Goal: Task Accomplishment & Management: Complete application form

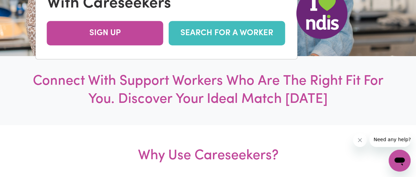
scroll to position [167, 0]
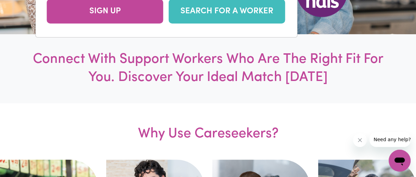
click at [203, 21] on link "SEARCH FOR A WORKER" at bounding box center [227, 11] width 116 height 24
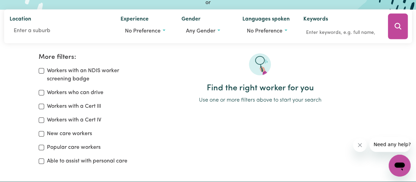
scroll to position [87, 0]
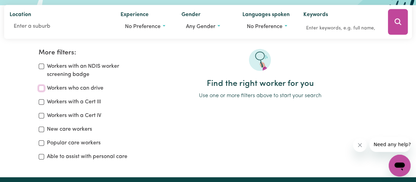
click at [43, 89] on input "Workers who can drive" at bounding box center [41, 88] width 5 height 5
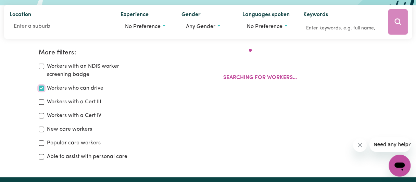
click at [42, 89] on input "Workers who can drive" at bounding box center [41, 88] width 5 height 5
checkbox input "false"
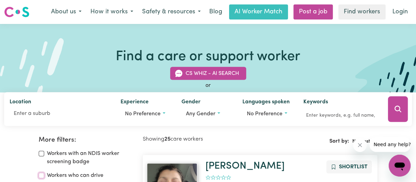
scroll to position [60, 0]
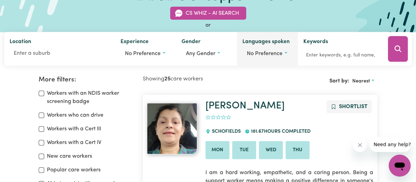
click at [287, 52] on button "No preference" at bounding box center [267, 53] width 50 height 13
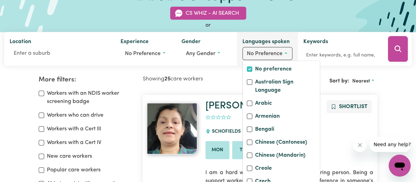
click at [287, 52] on button "No preference" at bounding box center [267, 53] width 50 height 13
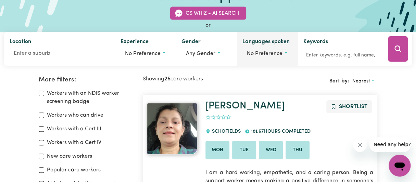
click at [287, 52] on button "No preference" at bounding box center [267, 53] width 50 height 13
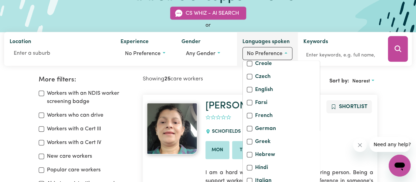
scroll to position [115, 0]
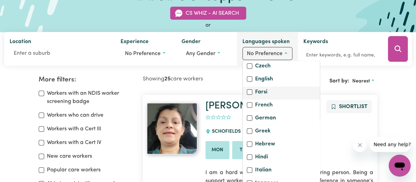
drag, startPoint x: 295, startPoint y: 97, endPoint x: 287, endPoint y: 126, distance: 29.6
click at [291, 100] on div "Farsi" at bounding box center [281, 93] width 77 height 13
click at [249, 82] on input "English" at bounding box center [249, 78] width 5 height 5
checkbox input "true"
checkbox input "false"
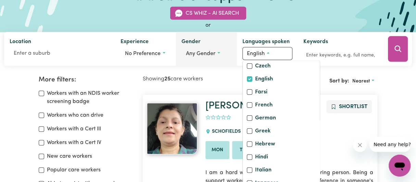
click at [218, 53] on button "Any gender" at bounding box center [206, 53] width 50 height 13
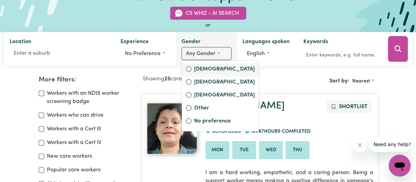
click at [203, 69] on label "Female" at bounding box center [224, 70] width 61 height 10
click at [191, 69] on input "Female" at bounding box center [188, 68] width 5 height 5
radio input "true"
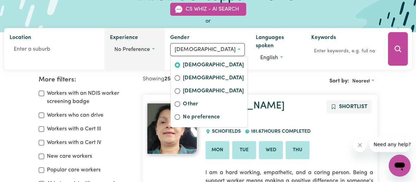
click at [159, 52] on button "No preference" at bounding box center [134, 49] width 49 height 13
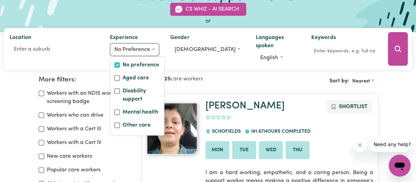
click at [130, 149] on div "Workers with an NDIS worker screening badge Workers who can drive Workers with …" at bounding box center [87, 138] width 96 height 99
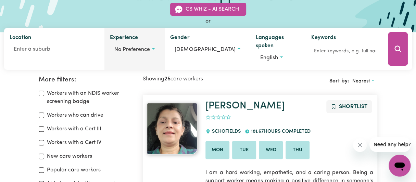
click at [159, 52] on button "No preference" at bounding box center [134, 49] width 49 height 13
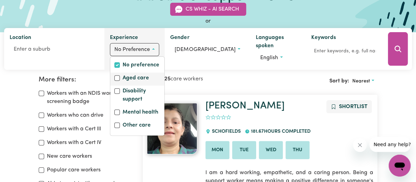
click at [141, 80] on label "Aged care" at bounding box center [136, 79] width 26 height 10
click at [120, 80] on input "Aged care" at bounding box center [116, 77] width 5 height 5
checkbox input "true"
checkbox input "false"
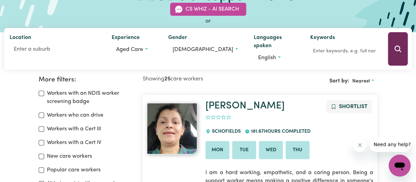
click at [391, 47] on button "Search" at bounding box center [398, 49] width 20 height 34
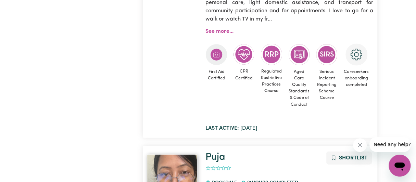
scroll to position [918, 0]
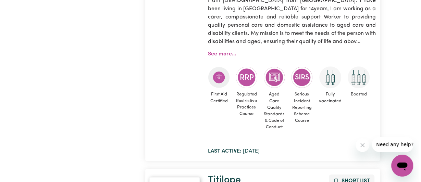
scroll to position [106, 0]
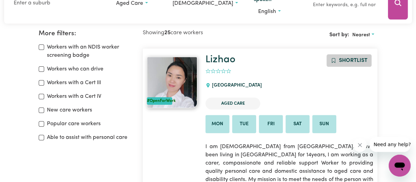
click at [349, 60] on span "Shortlist" at bounding box center [353, 60] width 28 height 5
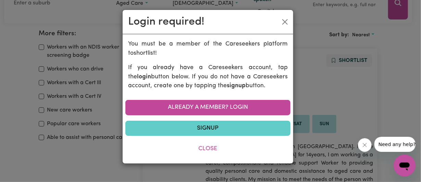
click at [204, 130] on link "Signup" at bounding box center [207, 128] width 165 height 15
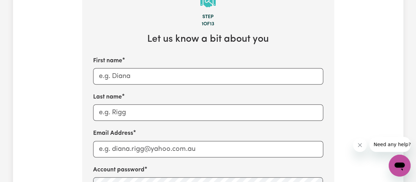
scroll to position [299, 0]
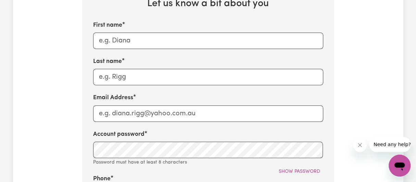
click at [416, 58] on div "Tell us your care and support requirements Welcome to Careseekers. We are excit…" at bounding box center [208, 118] width 416 height 787
click at [136, 36] on input "First name" at bounding box center [208, 41] width 230 height 16
type input "azza"
type input "rezk"
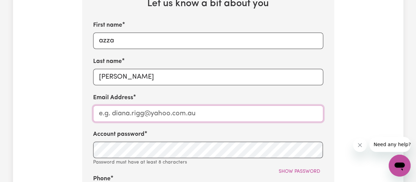
type input "azzahusseinrezk@gmail.com"
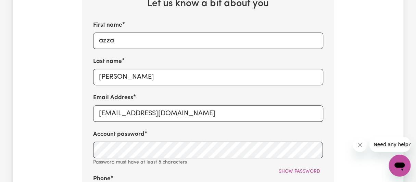
type input "0450811897"
type input "Regents Park"
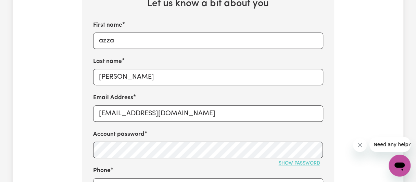
click at [291, 164] on span "Show password" at bounding box center [299, 163] width 41 height 5
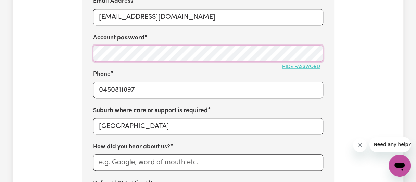
scroll to position [398, 0]
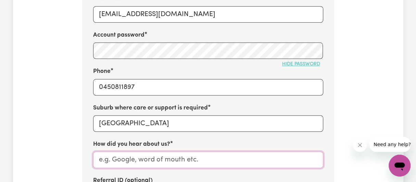
click at [170, 161] on input "How did you hear about us?" at bounding box center [208, 160] width 230 height 16
type input "google"
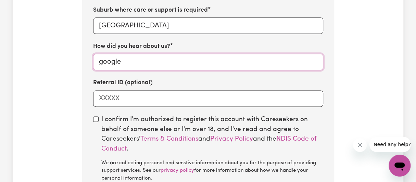
scroll to position [517, 0]
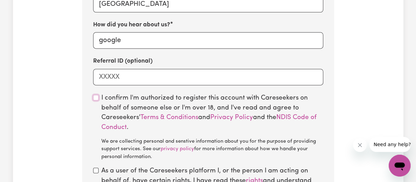
click at [97, 97] on input "checkbox" at bounding box center [95, 97] width 5 height 5
checkbox input "true"
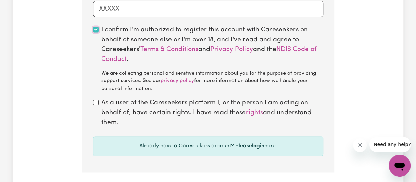
scroll to position [598, 0]
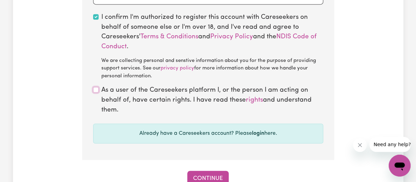
click at [96, 92] on input "checkbox" at bounding box center [95, 89] width 5 height 5
click at [94, 91] on input "checkbox" at bounding box center [95, 89] width 5 height 5
checkbox input "true"
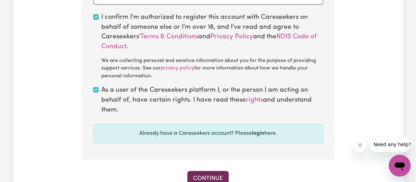
click at [210, 176] on button "Continue" at bounding box center [207, 178] width 41 height 15
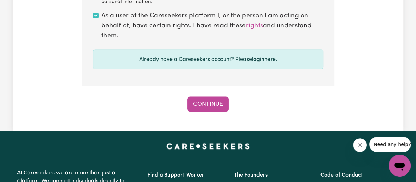
scroll to position [700, 0]
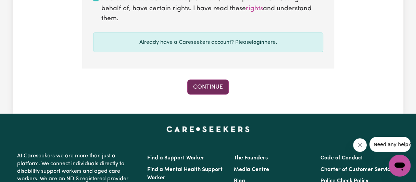
click at [201, 88] on button "Continue" at bounding box center [207, 86] width 41 height 15
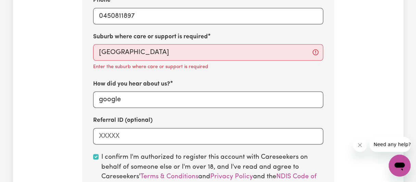
scroll to position [465, 0]
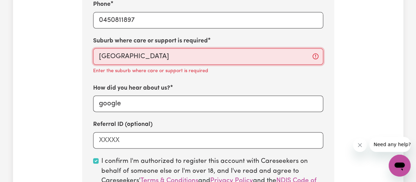
type input "Regents Park, New South Wales, 2143"
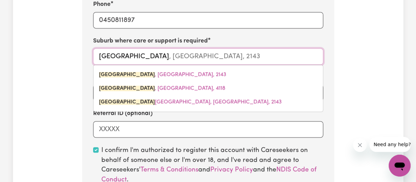
click at [144, 57] on input "Regents Park" at bounding box center [208, 56] width 230 height 16
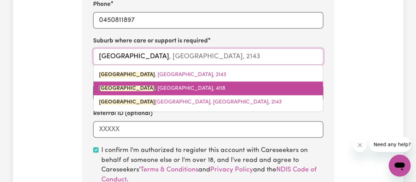
click at [160, 87] on span "REGENTS PARK , Queensland, 4118" at bounding box center [162, 88] width 126 height 5
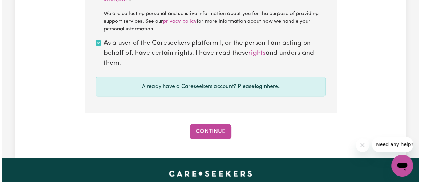
scroll to position [655, 0]
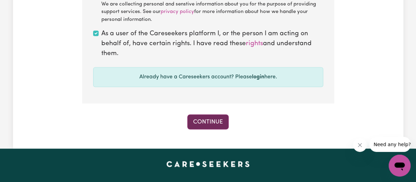
click at [212, 119] on button "Continue" at bounding box center [207, 121] width 41 height 15
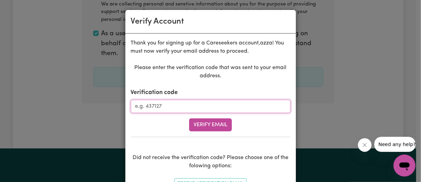
click at [181, 108] on input "Verification code" at bounding box center [211, 106] width 160 height 13
drag, startPoint x: 0, startPoint y: 43, endPoint x: 77, endPoint y: 64, distance: 79.7
drag, startPoint x: 77, startPoint y: 64, endPoint x: 56, endPoint y: 65, distance: 21.3
click at [56, 65] on div "Verify Account Thank you for signing up for a Careseekers account, azza ! You m…" at bounding box center [210, 91] width 421 height 182
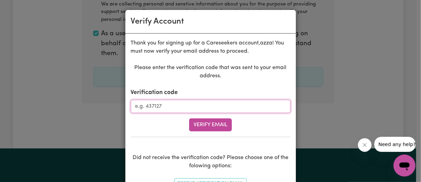
click at [165, 105] on input "Verification code" at bounding box center [211, 106] width 160 height 13
paste input "568063"
type input "568063"
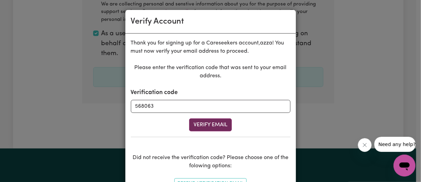
click at [202, 123] on button "Verify Email" at bounding box center [210, 124] width 43 height 13
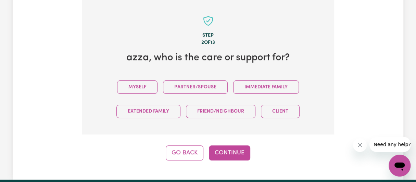
scroll to position [243, 0]
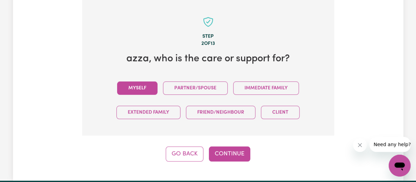
click at [123, 83] on button "Myself" at bounding box center [137, 87] width 40 height 13
click at [227, 154] on button "Continue" at bounding box center [229, 154] width 41 height 15
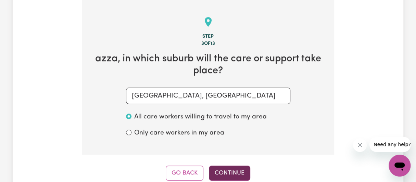
click at [233, 170] on button "Continue" at bounding box center [229, 173] width 41 height 15
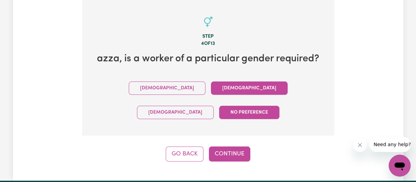
click at [211, 88] on button "Female" at bounding box center [249, 87] width 77 height 13
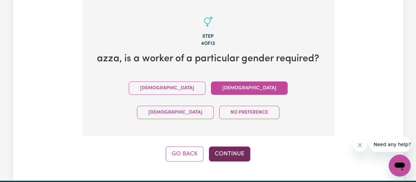
click at [223, 147] on button "Continue" at bounding box center [229, 154] width 41 height 15
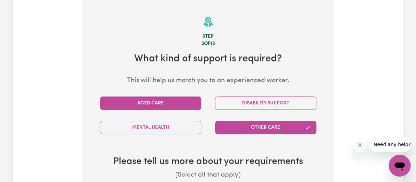
click at [161, 107] on button "Aged Care" at bounding box center [150, 103] width 101 height 13
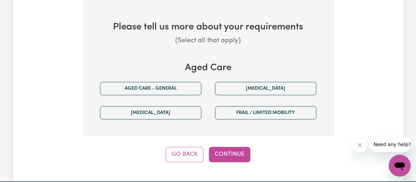
scroll to position [389, 0]
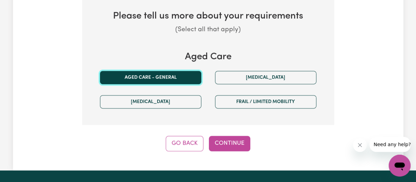
click at [163, 74] on button "Aged care - General" at bounding box center [150, 77] width 101 height 13
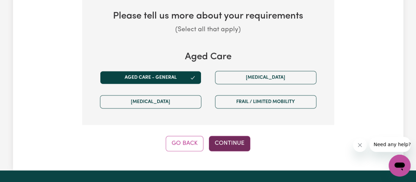
click at [230, 140] on button "Continue" at bounding box center [229, 143] width 41 height 15
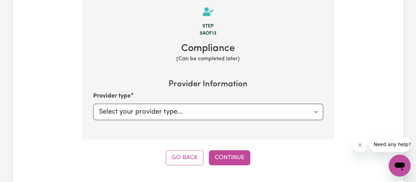
scroll to position [243, 0]
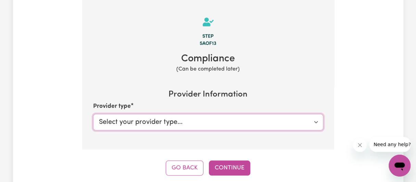
click at [192, 122] on select "Select your provider type... Privately Aged Care / Home Care Package" at bounding box center [208, 122] width 230 height 16
select select "AGED_HOME_CARE"
click at [93, 114] on select "Select your provider type... Privately Aged Care / Home Care Package" at bounding box center [208, 122] width 230 height 16
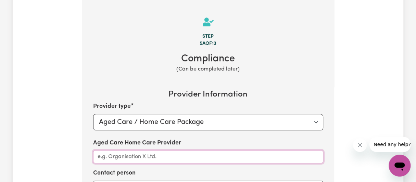
click at [173, 159] on input "Aged Care Home Care Provider" at bounding box center [208, 156] width 230 height 13
click at [252, 144] on div "Aged Care Home Care Provider" at bounding box center [208, 151] width 230 height 25
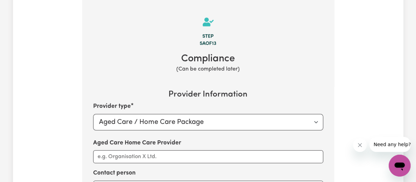
click at [252, 143] on div "Aged Care Home Care Provider" at bounding box center [208, 151] width 230 height 25
click at [107, 156] on input "Aged Care Home Care Provider" at bounding box center [208, 156] width 230 height 13
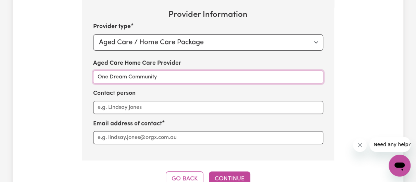
scroll to position [340, 0]
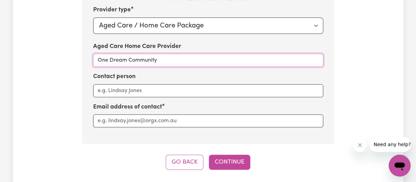
type input "One Dream Community"
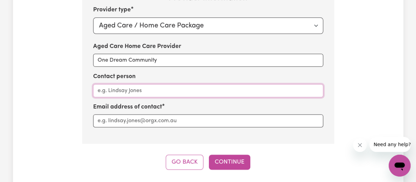
click at [118, 92] on input "Contact person" at bounding box center [208, 90] width 230 height 13
paste input "568063"
paste input "Karam Kim"
drag, startPoint x: 118, startPoint y: 87, endPoint x: 67, endPoint y: 87, distance: 51.3
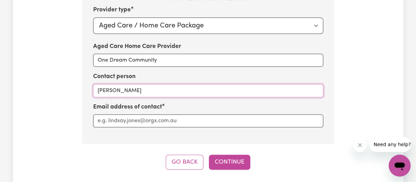
type input "Karam Kim"
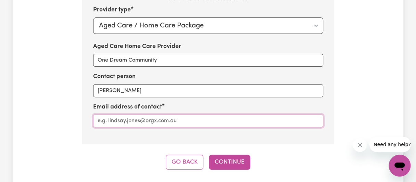
click at [120, 120] on input "Aged Care Home Care Provider" at bounding box center [208, 120] width 230 height 13
paste input "karam@onedreamcommunity.com.au"
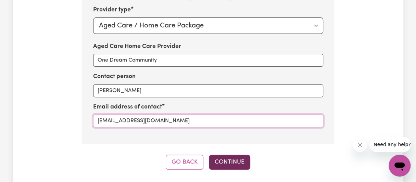
type input "karam@onedreamcommunity.com.au"
click at [238, 161] on button "Continue" at bounding box center [229, 162] width 41 height 15
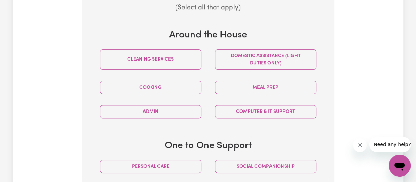
scroll to position [334, 0]
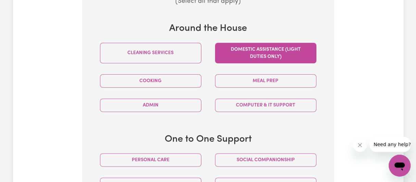
click at [239, 52] on button "Domestic assistance (light duties only)" at bounding box center [265, 53] width 101 height 21
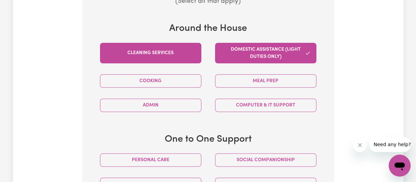
click at [153, 57] on button "Cleaning services" at bounding box center [150, 53] width 101 height 21
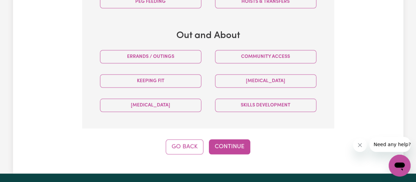
scroll to position [572, 0]
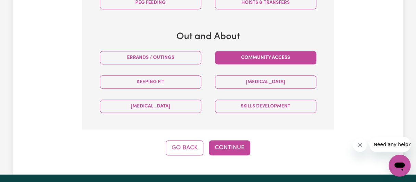
click at [248, 59] on button "Community access" at bounding box center [265, 57] width 101 height 13
click at [230, 55] on button "Community access" at bounding box center [265, 57] width 101 height 13
click at [233, 52] on button "Community access" at bounding box center [265, 57] width 101 height 13
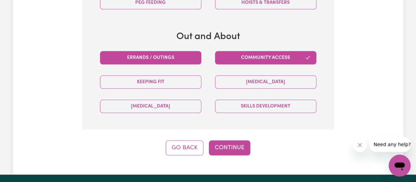
click at [150, 57] on button "Errands / Outings" at bounding box center [150, 57] width 101 height 13
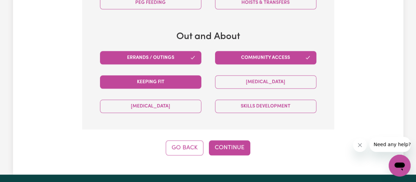
click at [177, 80] on button "Keeping fit" at bounding box center [150, 81] width 101 height 13
click at [235, 143] on button "Continue" at bounding box center [229, 147] width 41 height 15
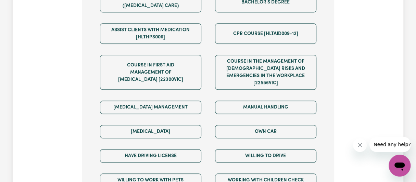
scroll to position [508, 0]
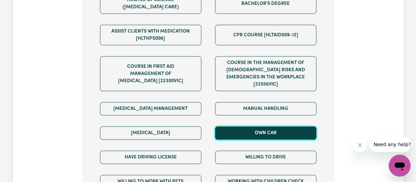
click at [262, 126] on button "Own Car" at bounding box center [265, 132] width 101 height 13
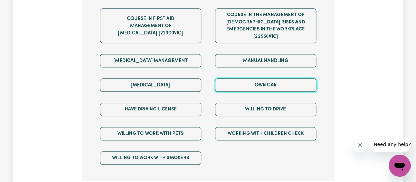
scroll to position [581, 0]
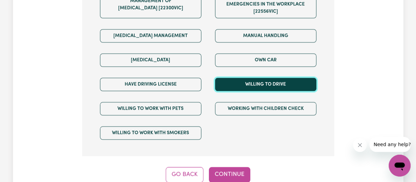
click at [259, 78] on button "Willing to drive" at bounding box center [265, 84] width 101 height 13
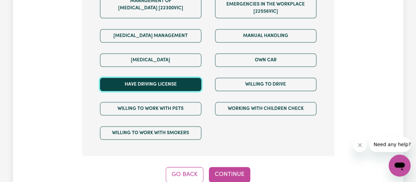
click at [143, 78] on button "Have driving license" at bounding box center [150, 84] width 101 height 13
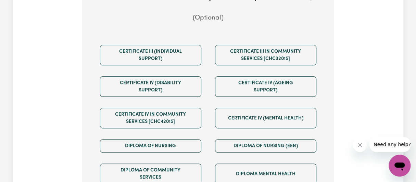
scroll to position [302, 0]
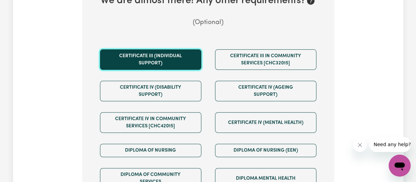
click at [158, 61] on button "Certificate III (Individual Support)" at bounding box center [150, 59] width 101 height 21
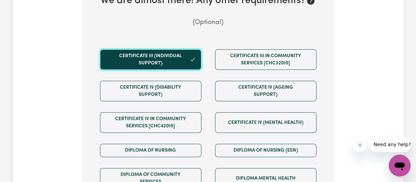
click at [158, 61] on button "Certificate III (Individual Support)" at bounding box center [150, 59] width 101 height 21
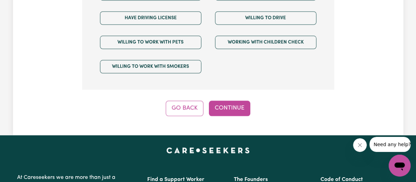
scroll to position [643, 0]
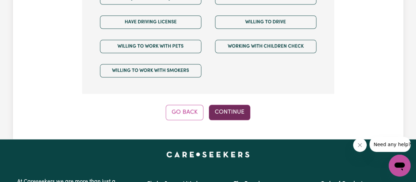
click at [227, 106] on button "Continue" at bounding box center [229, 112] width 41 height 15
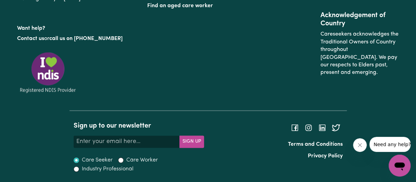
click at [227, 106] on div "Find a Support Worker Find a Mental Health Support Worker Post your care needs …" at bounding box center [273, 16] width 260 height 187
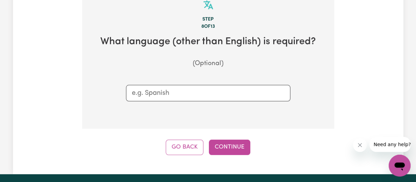
scroll to position [243, 0]
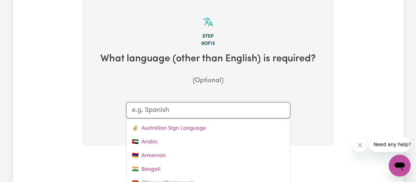
click at [240, 106] on input "text" at bounding box center [208, 110] width 153 height 10
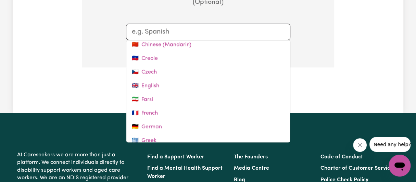
scroll to position [92, 0]
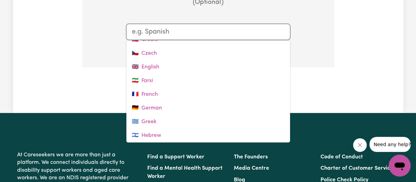
click at [146, 67] on link "🇬🇧 English" at bounding box center [208, 67] width 164 height 14
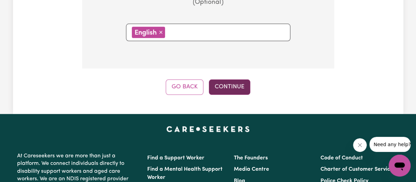
click at [232, 87] on button "Continue" at bounding box center [229, 86] width 41 height 15
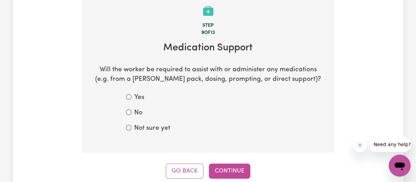
scroll to position [243, 0]
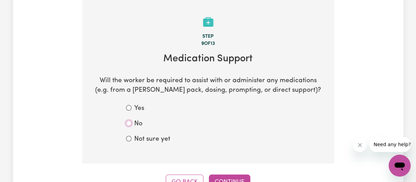
click at [129, 125] on input "No" at bounding box center [128, 122] width 5 height 5
radio input "true"
click at [129, 125] on input "No" at bounding box center [128, 122] width 5 height 5
click at [225, 179] on button "Continue" at bounding box center [229, 182] width 41 height 15
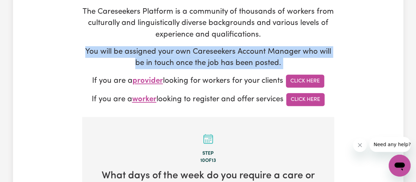
scroll to position [125, 0]
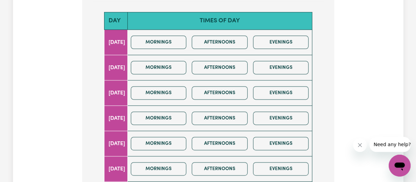
scroll to position [355, 0]
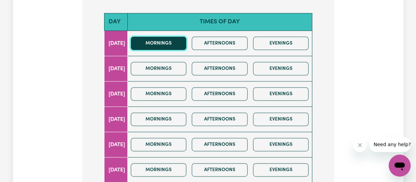
click at [175, 47] on button "Mornings" at bounding box center [159, 43] width 56 height 13
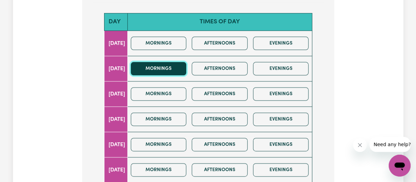
click at [175, 68] on button "Mornings" at bounding box center [159, 68] width 56 height 13
click at [174, 68] on button "Mornings" at bounding box center [159, 68] width 56 height 13
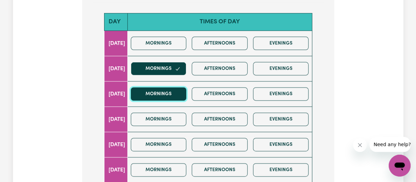
click at [172, 92] on button "Mornings" at bounding box center [159, 93] width 56 height 13
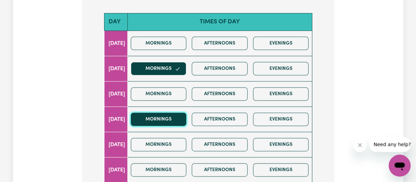
click at [172, 117] on button "Mornings" at bounding box center [159, 119] width 56 height 13
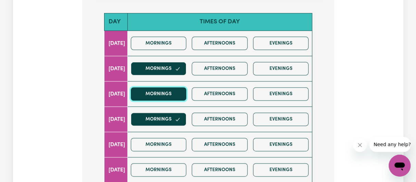
click at [173, 97] on button "Mornings" at bounding box center [159, 93] width 56 height 13
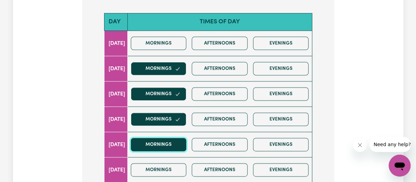
click at [174, 138] on button "Mornings" at bounding box center [159, 144] width 56 height 13
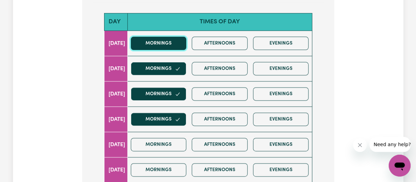
click at [170, 46] on button "Mornings" at bounding box center [159, 43] width 56 height 13
drag, startPoint x: 170, startPoint y: 46, endPoint x: 171, endPoint y: 55, distance: 10.0
click at [170, 45] on button "Mornings" at bounding box center [159, 43] width 56 height 13
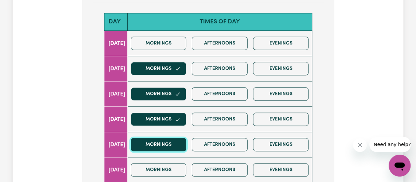
click at [165, 145] on button "Mornings" at bounding box center [159, 144] width 56 height 13
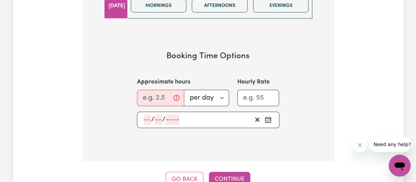
scroll to position [549, 0]
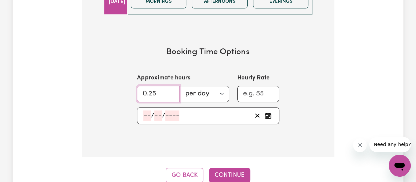
click at [167, 87] on input "0.25" at bounding box center [158, 94] width 43 height 16
click at [170, 88] on input "1.25" at bounding box center [158, 94] width 43 height 16
click at [170, 88] on input "2.25" at bounding box center [158, 94] width 43 height 16
click at [170, 88] on input "3.25" at bounding box center [158, 94] width 43 height 16
click at [170, 88] on input "4.25" at bounding box center [158, 94] width 43 height 16
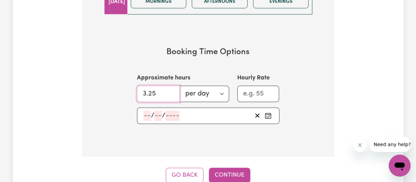
click at [171, 93] on input "3.25" at bounding box center [158, 94] width 43 height 16
click at [170, 88] on input "4.25" at bounding box center [158, 94] width 43 height 16
click at [172, 92] on input "3.25" at bounding box center [158, 94] width 43 height 16
click at [172, 92] on input "2.25" at bounding box center [158, 94] width 43 height 16
click at [172, 88] on input "3.25" at bounding box center [158, 94] width 43 height 16
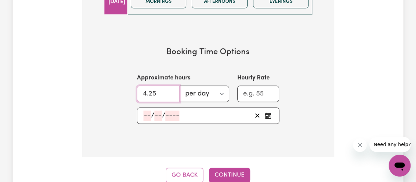
click at [171, 87] on input "4.25" at bounding box center [158, 94] width 43 height 16
click at [172, 93] on input "3.25" at bounding box center [158, 94] width 43 height 16
click at [171, 88] on input "4.25" at bounding box center [158, 94] width 43 height 16
click at [171, 94] on input "3.25" at bounding box center [158, 94] width 43 height 16
click at [171, 88] on input "4.25" at bounding box center [158, 94] width 43 height 16
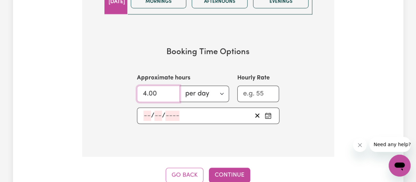
type input "4.00"
click at [271, 88] on input "1" at bounding box center [258, 94] width 42 height 16
click at [271, 88] on input "2" at bounding box center [258, 94] width 42 height 16
drag, startPoint x: 245, startPoint y: 90, endPoint x: 237, endPoint y: 89, distance: 7.9
click at [237, 89] on input "2" at bounding box center [258, 94] width 42 height 16
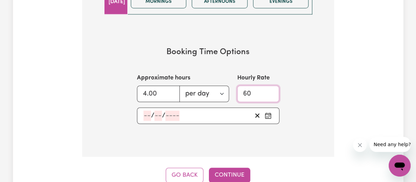
type input "60"
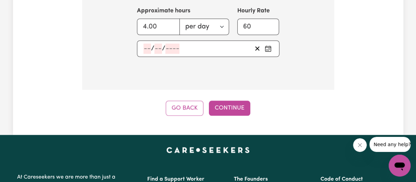
scroll to position [569, 0]
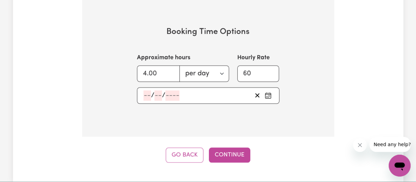
drag, startPoint x: 414, startPoint y: 123, endPoint x: 353, endPoint y: 108, distance: 62.5
click at [147, 94] on div "/ /" at bounding box center [208, 95] width 142 height 16
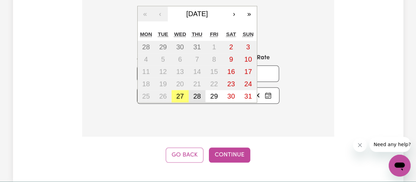
click at [201, 93] on button "28" at bounding box center [197, 96] width 17 height 12
type input "2025-08-28"
type input "28"
type input "8"
type input "2025"
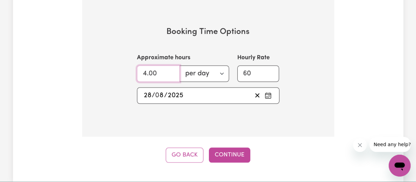
click at [145, 68] on input "4.00" at bounding box center [158, 73] width 43 height 16
type input "3.00"
click at [225, 150] on button "Continue" at bounding box center [229, 155] width 41 height 15
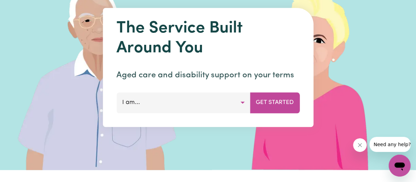
scroll to position [73, 0]
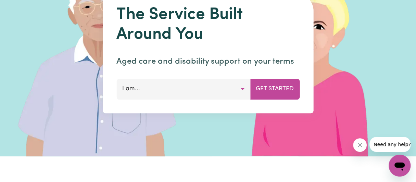
click at [241, 89] on button "I am..." at bounding box center [183, 89] width 134 height 21
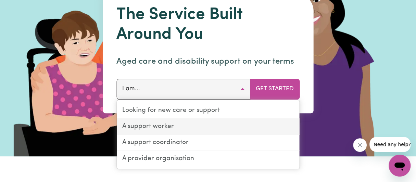
click at [158, 123] on link "A support worker" at bounding box center [208, 127] width 182 height 16
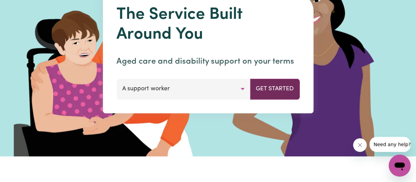
click at [269, 87] on button "Get Started" at bounding box center [275, 89] width 50 height 21
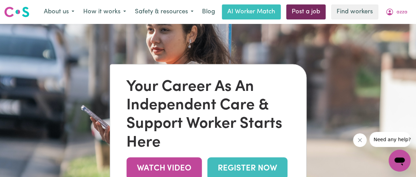
click at [296, 12] on link "Post a job" at bounding box center [305, 11] width 39 height 15
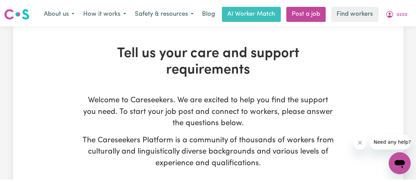
scroll to position [0, 0]
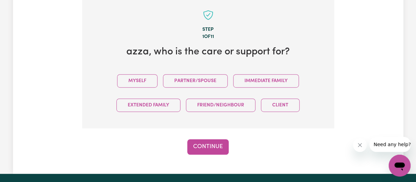
click at [414, 95] on div "Tell us your care and support requirements Welcome to Careseekers. We are excit…" at bounding box center [208, 6] width 416 height 335
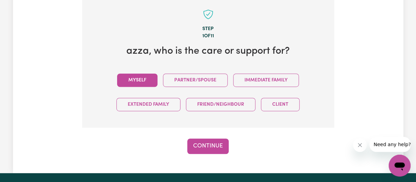
click at [128, 81] on button "Myself" at bounding box center [137, 80] width 40 height 13
click at [203, 143] on button "Continue" at bounding box center [207, 146] width 41 height 15
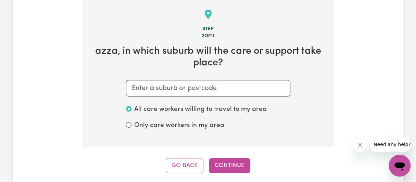
scroll to position [178, 0]
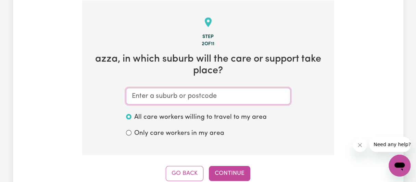
click at [241, 96] on input "text" at bounding box center [208, 96] width 164 height 16
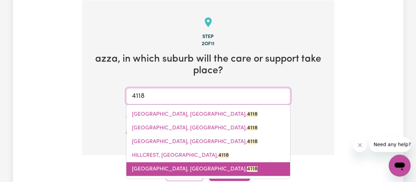
click at [169, 167] on span "REGENTS PARK, Queensland, 4118" at bounding box center [195, 168] width 126 height 5
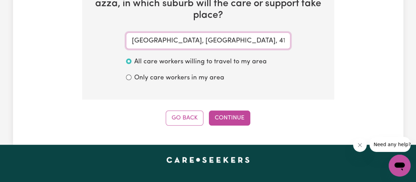
scroll to position [252, 0]
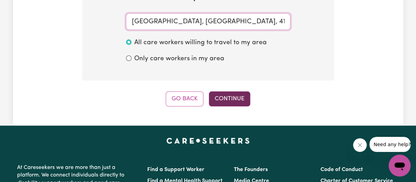
type input "REGENTS PARK, Queensland, 4118"
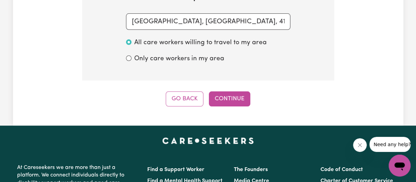
click at [229, 98] on button "Continue" at bounding box center [229, 98] width 41 height 15
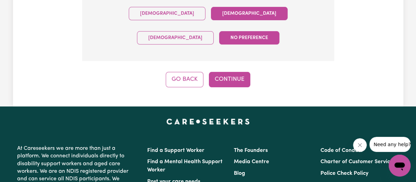
click at [211, 16] on button "Female" at bounding box center [249, 13] width 77 height 13
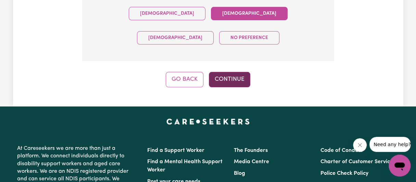
click at [232, 72] on button "Continue" at bounding box center [229, 79] width 41 height 15
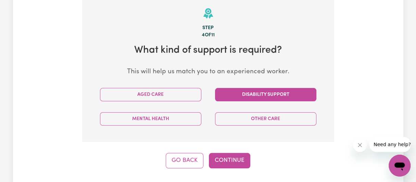
scroll to position [178, 0]
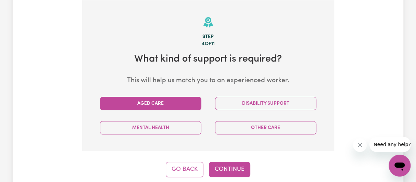
click at [168, 100] on button "Aged Care" at bounding box center [150, 103] width 101 height 13
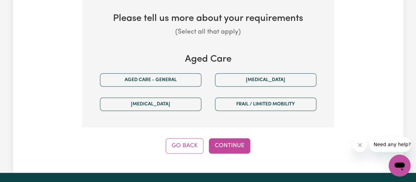
scroll to position [320, 0]
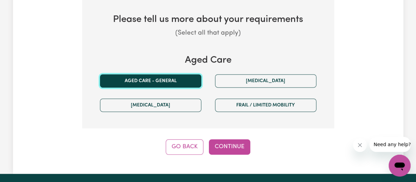
click at [152, 80] on button "Aged care - General" at bounding box center [150, 80] width 101 height 13
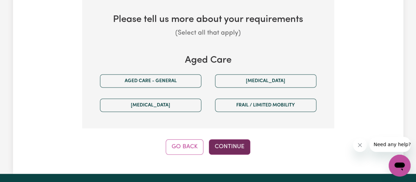
click at [237, 145] on button "Continue" at bounding box center [229, 146] width 41 height 15
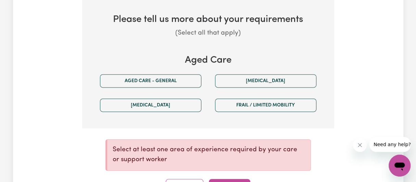
click at [237, 145] on p "Select at least one area of experience required by your care or support worker" at bounding box center [209, 155] width 192 height 20
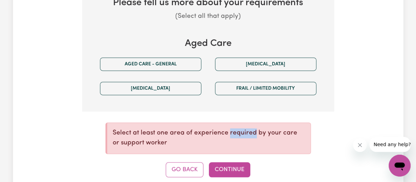
scroll to position [340, 0]
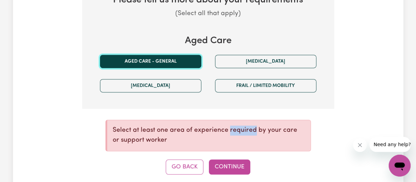
click at [156, 64] on button "Aged care - General" at bounding box center [150, 61] width 101 height 13
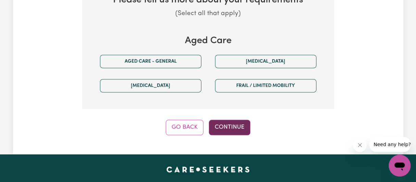
click at [222, 124] on button "Continue" at bounding box center [229, 127] width 41 height 15
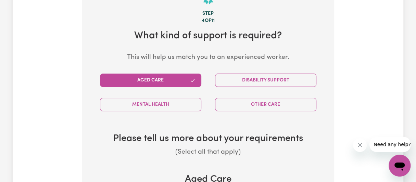
scroll to position [212, 0]
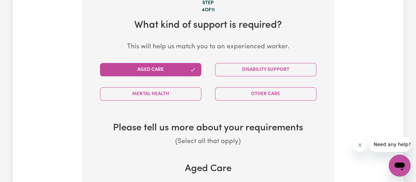
drag, startPoint x: 414, startPoint y: 65, endPoint x: 410, endPoint y: 65, distance: 3.8
click at [413, 65] on div "Tell us your care and support requirements Welcome to Careseekers. We are excit…" at bounding box center [208, 66] width 416 height 509
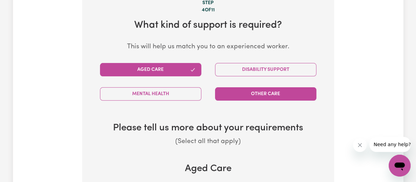
click at [263, 97] on button "Other Care" at bounding box center [265, 93] width 101 height 13
click at [147, 71] on button "Aged Care" at bounding box center [150, 69] width 101 height 13
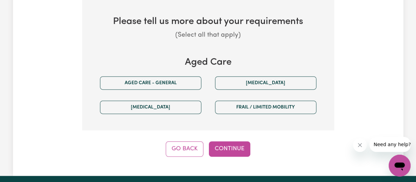
scroll to position [321, 0]
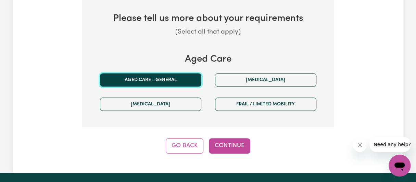
click at [169, 77] on button "Aged care - General" at bounding box center [150, 79] width 101 height 13
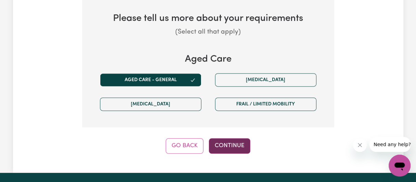
click at [224, 143] on button "Continue" at bounding box center [229, 145] width 41 height 15
select select "AGED_HOME_CARE"
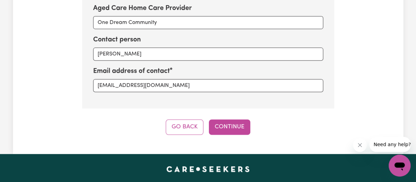
scroll to position [321, 0]
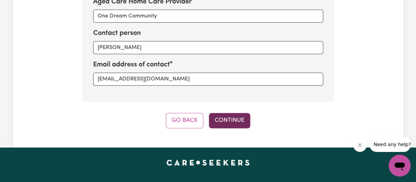
click at [237, 117] on button "Continue" at bounding box center [229, 120] width 41 height 15
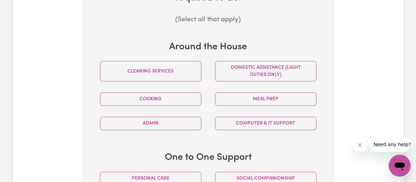
scroll to position [271, 0]
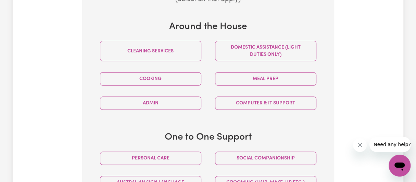
click at [408, 75] on div "Tell us your care and support requirements Welcome to Careseekers. We are excit…" at bounding box center [208, 81] width 416 height 657
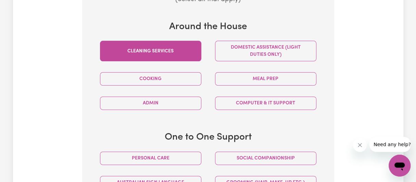
click at [151, 53] on button "Cleaning services" at bounding box center [150, 51] width 101 height 21
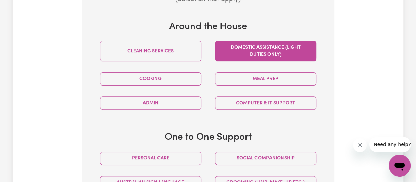
click at [229, 52] on button "Domestic assistance (light duties only)" at bounding box center [265, 51] width 101 height 21
click at [230, 52] on button "Domestic assistance (light duties only)" at bounding box center [265, 51] width 101 height 21
click at [241, 49] on button "Domestic assistance (light duties only)" at bounding box center [265, 51] width 101 height 21
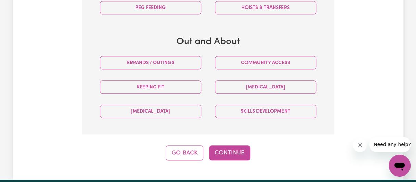
scroll to position [510, 0]
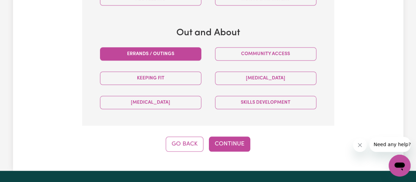
click at [150, 51] on button "Errands / Outings" at bounding box center [150, 53] width 101 height 13
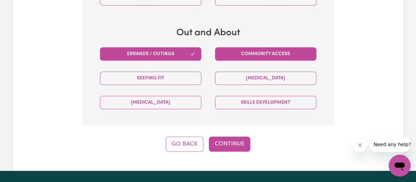
click at [255, 51] on button "Community access" at bounding box center [265, 53] width 101 height 13
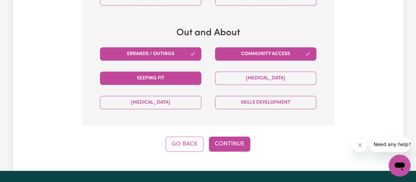
click at [164, 79] on button "Keeping fit" at bounding box center [150, 78] width 101 height 13
click at [168, 75] on button "Keeping fit" at bounding box center [150, 78] width 101 height 13
click at [193, 77] on button "Keeping fit" at bounding box center [150, 78] width 101 height 13
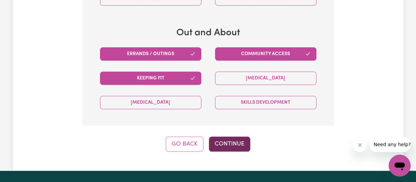
click at [232, 139] on button "Continue" at bounding box center [229, 144] width 41 height 15
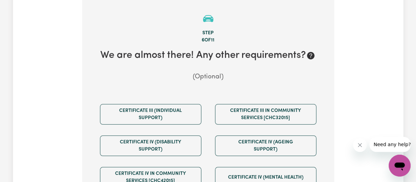
scroll to position [178, 0]
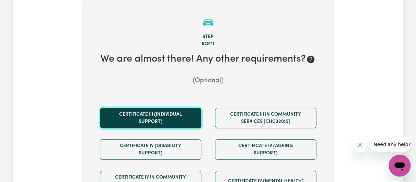
click at [170, 115] on button "Certificate III (Individual Support)" at bounding box center [150, 118] width 101 height 21
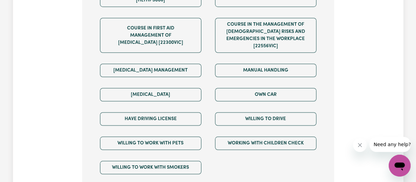
scroll to position [482, 0]
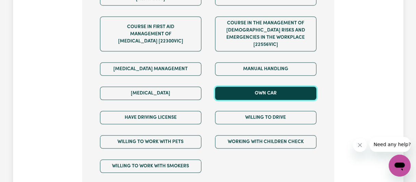
click at [269, 87] on button "Own Car" at bounding box center [265, 93] width 101 height 13
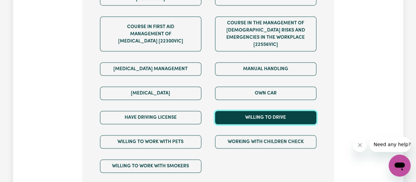
click at [243, 111] on button "Willing to drive" at bounding box center [265, 117] width 101 height 13
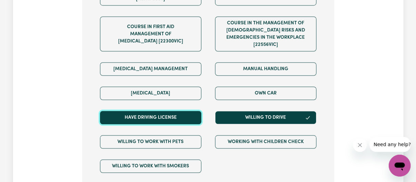
click at [167, 111] on button "Have driving license" at bounding box center [150, 117] width 101 height 13
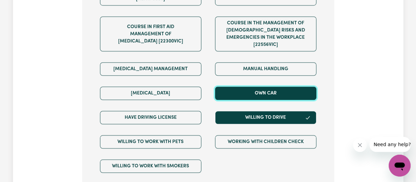
click at [234, 87] on button "Own Car" at bounding box center [265, 93] width 101 height 13
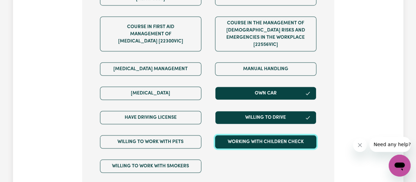
click at [291, 135] on button "Working with Children Check" at bounding box center [265, 141] width 101 height 13
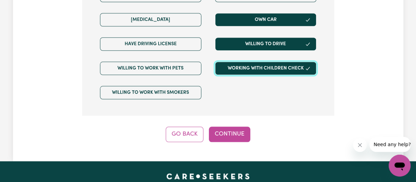
scroll to position [555, 0]
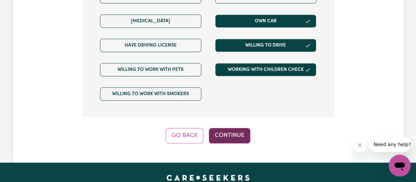
click at [230, 128] on button "Continue" at bounding box center [229, 135] width 41 height 15
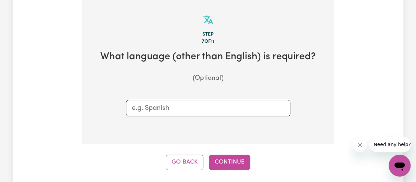
scroll to position [178, 0]
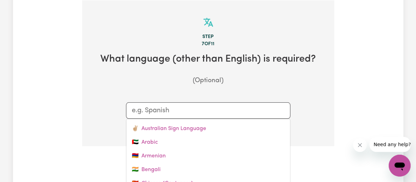
click at [166, 110] on input "text" at bounding box center [208, 110] width 153 height 10
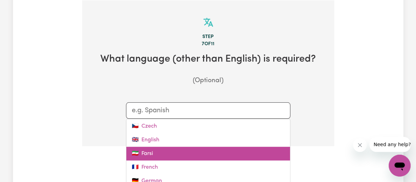
scroll to position [100, 0]
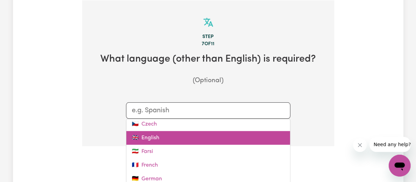
click at [160, 139] on link "🇬🇧 English" at bounding box center [208, 138] width 164 height 14
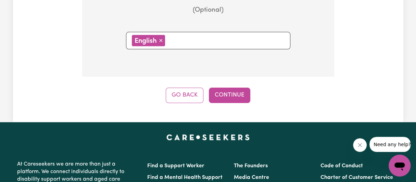
scroll to position [257, 0]
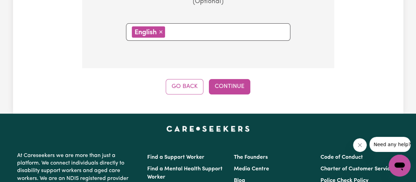
click at [232, 84] on button "Continue" at bounding box center [229, 86] width 41 height 15
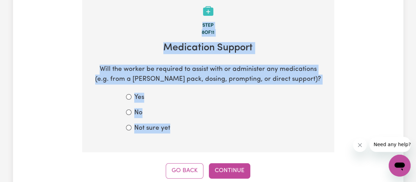
scroll to position [178, 0]
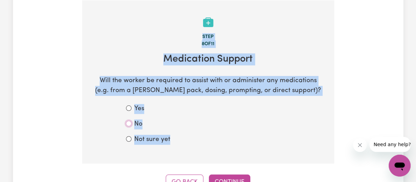
click at [126, 123] on input "No" at bounding box center [128, 123] width 5 height 5
radio input "true"
click at [126, 123] on input "No" at bounding box center [128, 123] width 5 height 5
click at [221, 177] on button "Continue" at bounding box center [229, 182] width 41 height 15
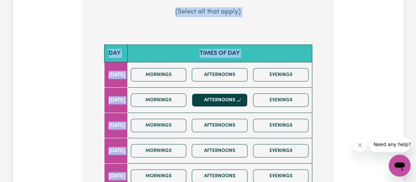
scroll to position [275, 0]
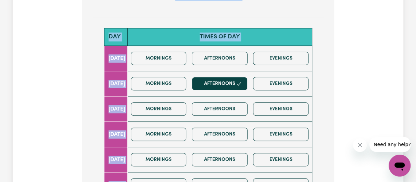
click at [344, 69] on div "Tell us your care and support requirements Welcome to Careseekers. We are excit…" at bounding box center [208, 80] width 390 height 624
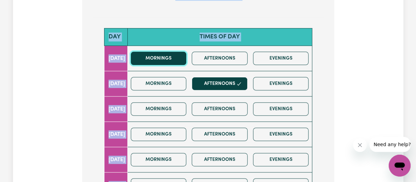
click at [161, 59] on button "Mornings" at bounding box center [159, 58] width 56 height 13
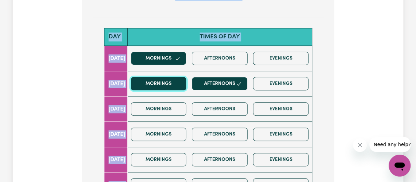
click at [165, 84] on button "Mornings" at bounding box center [159, 83] width 56 height 13
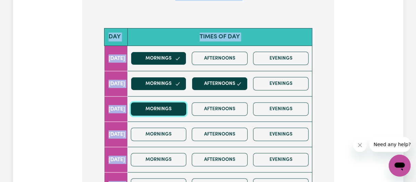
click at [165, 106] on button "Mornings" at bounding box center [159, 108] width 56 height 13
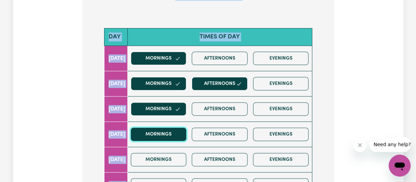
click at [161, 130] on button "Mornings" at bounding box center [159, 134] width 56 height 13
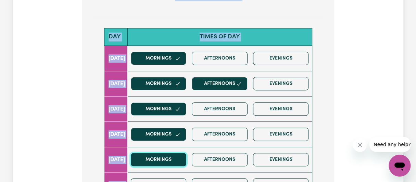
click at [170, 154] on button "Mornings" at bounding box center [159, 159] width 56 height 13
drag, startPoint x: 170, startPoint y: 154, endPoint x: 170, endPoint y: 150, distance: 3.8
click at [170, 154] on button "Mornings" at bounding box center [159, 159] width 56 height 13
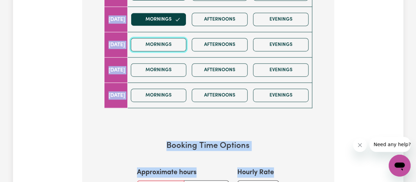
scroll to position [404, 0]
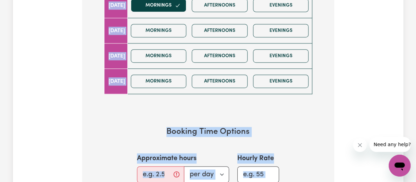
click at [305, 122] on section "Booking Time Options Approximate hours per day per week Hourly Rate / /" at bounding box center [208, 166] width 230 height 100
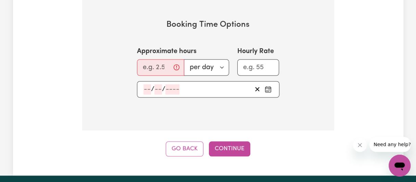
scroll to position [510, 0]
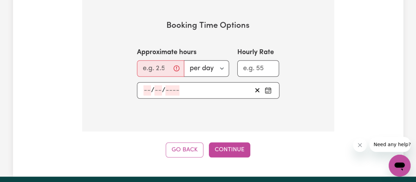
drag, startPoint x: 231, startPoint y: 143, endPoint x: 162, endPoint y: 103, distance: 79.3
click at [167, 63] on input "0.25" at bounding box center [158, 68] width 43 height 16
click at [167, 62] on input "0.25" at bounding box center [158, 68] width 43 height 16
click at [170, 62] on input "1.25" at bounding box center [158, 68] width 43 height 16
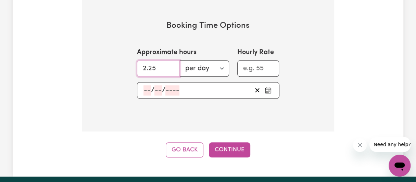
click at [170, 62] on input "2.25" at bounding box center [158, 68] width 43 height 16
type input "3.25"
click at [170, 62] on input "3.25" at bounding box center [158, 68] width 43 height 16
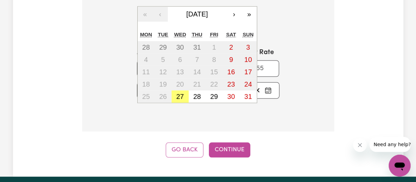
click at [156, 84] on div "/ / « ‹ August 2025 › » Mon Tue Wed Thu Fri Sat Sun 28 29 30 31 1 2 3 4 5 6 7 8…" at bounding box center [208, 90] width 142 height 16
click at [197, 93] on abbr "28" at bounding box center [197, 97] width 8 height 8
type input "2025-08-28"
type input "28"
type input "8"
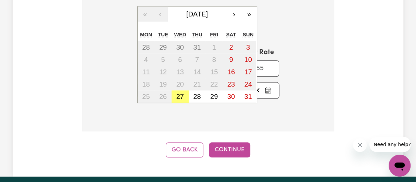
type input "2025"
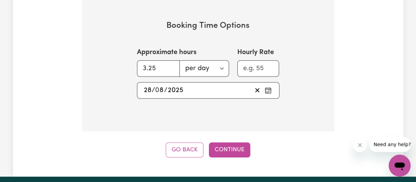
click at [196, 91] on div "2025-08-28 28 / 0 8 / 2025" at bounding box center [197, 90] width 109 height 10
click at [253, 65] on input "Hourly Rate" at bounding box center [258, 68] width 42 height 16
type input "60"
click at [226, 151] on button "Continue" at bounding box center [229, 149] width 41 height 15
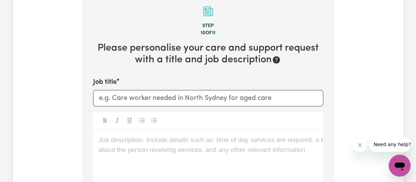
scroll to position [178, 0]
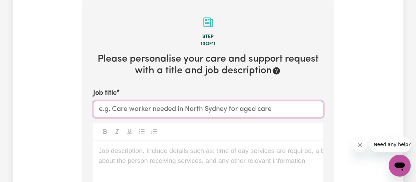
click at [111, 109] on input "Job title" at bounding box center [208, 109] width 230 height 16
paste input "A Female support worker is required to take me to 2 Medical appointments"
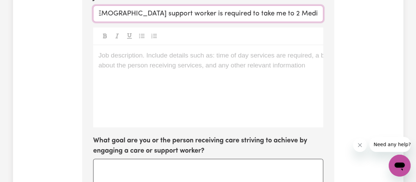
scroll to position [275, 0]
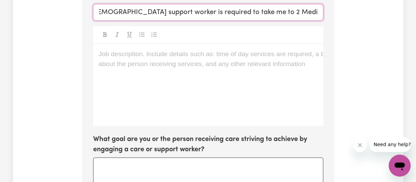
type input "A Female support worker is required to take me to 2 Medical appointments"
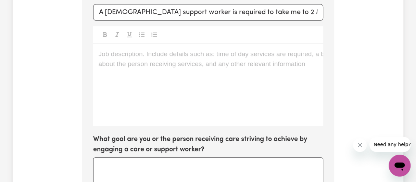
click at [139, 63] on div "Job description. Include details such as: time of day services are required, a …" at bounding box center [208, 85] width 230 height 82
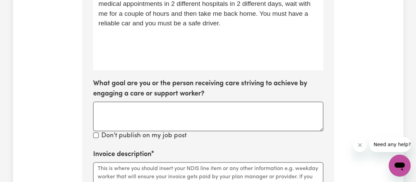
scroll to position [347, 0]
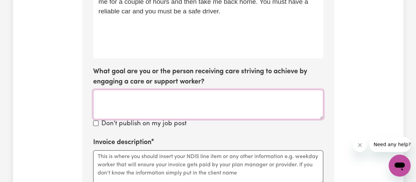
drag, startPoint x: 106, startPoint y: 100, endPoint x: 105, endPoint y: 88, distance: 11.4
click at [106, 98] on textarea "What goal are you or the person receiving care striving to achieve by engaging …" at bounding box center [208, 104] width 230 height 29
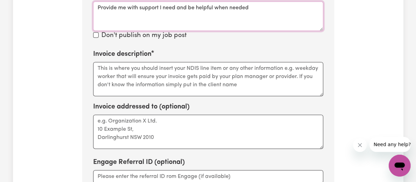
scroll to position [451, 0]
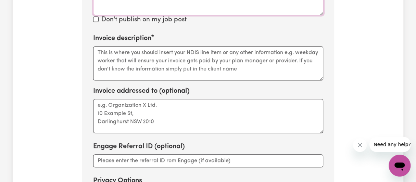
type textarea "Provide me with support I need and be helpful when needed"
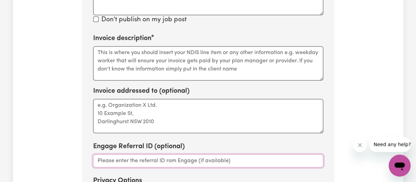
click at [134, 163] on input "Engage Referral ID (optional)" at bounding box center [208, 160] width 230 height 13
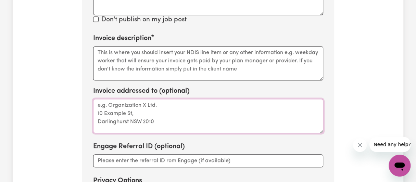
click at [117, 101] on textarea "Invoice addressed to (optional)" at bounding box center [208, 116] width 230 height 34
paste textarea "The support worker will pick me up from home, transport me to 2 different medic…"
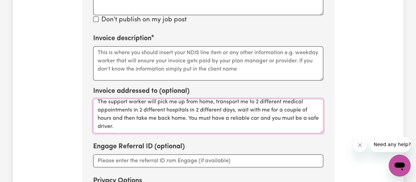
scroll to position [0, 0]
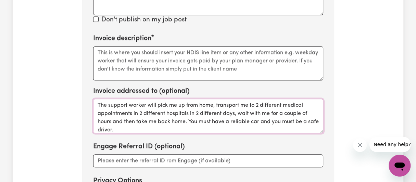
paste textarea "Karam Kim Aged Care Team Leader/ Coordinator (QLD) One Dream Community I Aged C…"
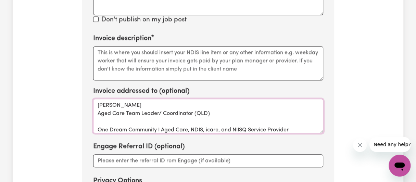
drag, startPoint x: 129, startPoint y: 117, endPoint x: 99, endPoint y: 97, distance: 36.5
click at [99, 97] on div "Invoice addressed to (optional) Karam Kim Aged Care Team Leader/ Coordinator (Q…" at bounding box center [208, 109] width 230 height 47
click at [97, 114] on textarea "Karam Kim Aged Care Team Leader/ Coordinator (QLD) One Dream Community I Aged C…" at bounding box center [208, 116] width 230 height 34
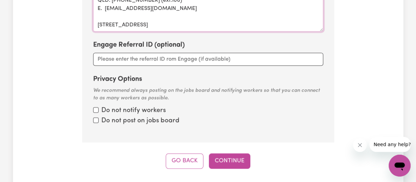
scroll to position [561, 0]
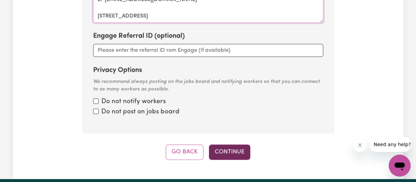
type textarea "Karam Kim Aged Care Team Leader/ Coordinator (QLD) One Dream Community I Aged C…"
click at [223, 149] on button "Continue" at bounding box center [229, 151] width 41 height 15
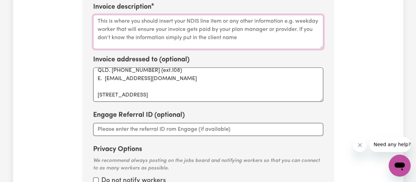
click at [228, 36] on textarea "Invoice description" at bounding box center [208, 32] width 230 height 34
click at [97, 21] on textarea "Invoice description" at bounding box center [208, 32] width 230 height 34
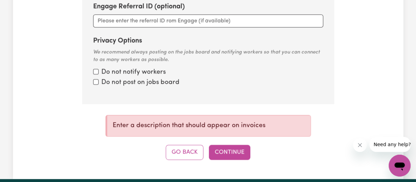
scroll to position [604, 0]
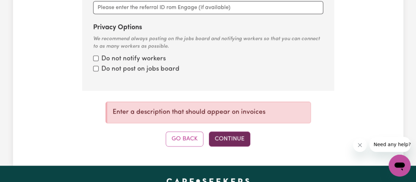
type textarea "support hours"
click at [237, 140] on button "Continue" at bounding box center [229, 138] width 41 height 15
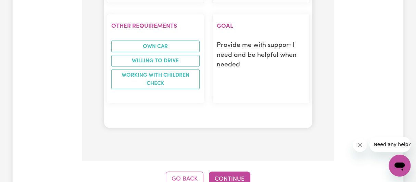
scroll to position [932, 0]
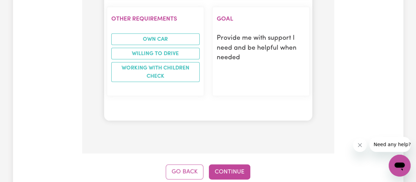
click at [240, 165] on button "Continue" at bounding box center [229, 172] width 41 height 15
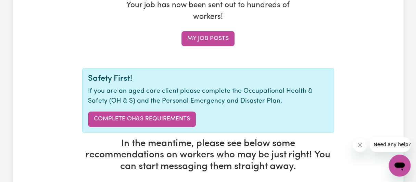
scroll to position [110, 0]
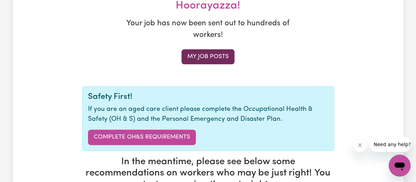
click at [211, 61] on link "My job posts" at bounding box center [207, 56] width 53 height 15
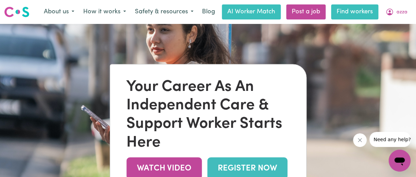
click at [342, 10] on link "Find workers" at bounding box center [354, 11] width 47 height 15
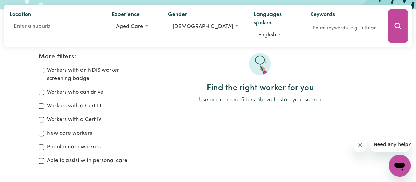
scroll to position [92, 0]
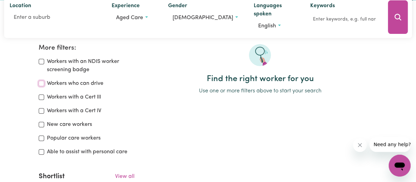
click at [40, 82] on input "Workers who can drive" at bounding box center [41, 83] width 5 height 5
checkbox input "false"
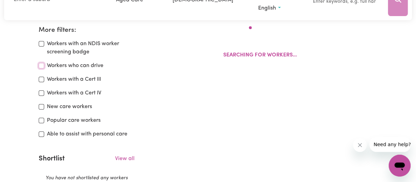
scroll to position [114, 0]
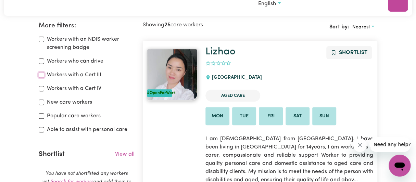
click at [40, 76] on input "Workers with a Cert III" at bounding box center [41, 74] width 5 height 5
checkbox input "false"
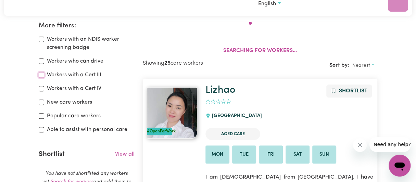
scroll to position [114, 0]
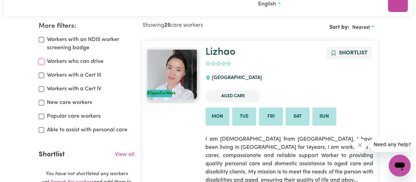
click at [41, 61] on input "Workers who can drive" at bounding box center [41, 61] width 5 height 5
checkbox input "true"
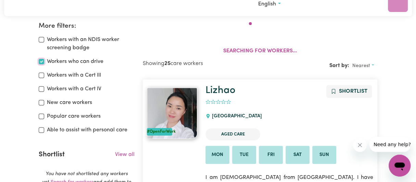
scroll to position [114, 0]
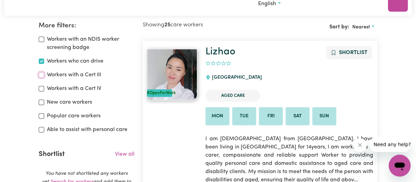
click at [41, 77] on input "Workers with a Cert III" at bounding box center [41, 74] width 5 height 5
checkbox input "true"
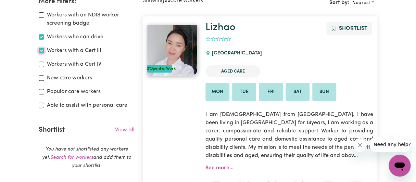
scroll to position [141, 0]
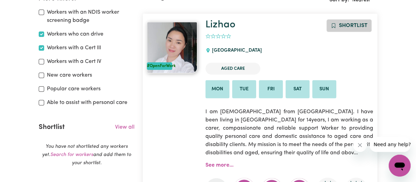
click at [343, 26] on span "Shortlist" at bounding box center [353, 25] width 28 height 5
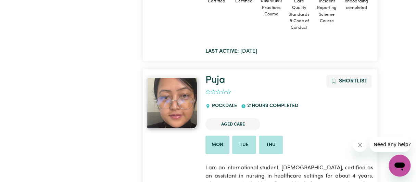
scroll to position [646, 0]
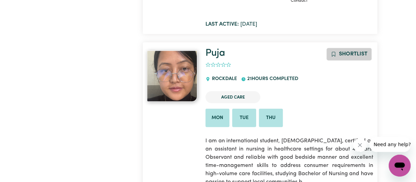
click at [345, 56] on span "Shortlist" at bounding box center [353, 53] width 28 height 5
click at [345, 56] on h1 "Puja" at bounding box center [289, 54] width 168 height 12
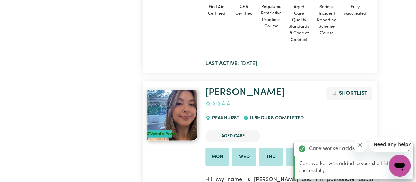
scroll to position [937, 0]
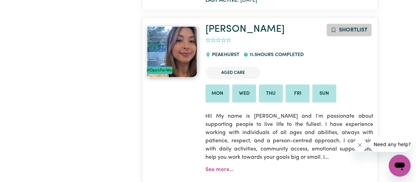
click at [352, 31] on span "Shortlist" at bounding box center [353, 29] width 28 height 5
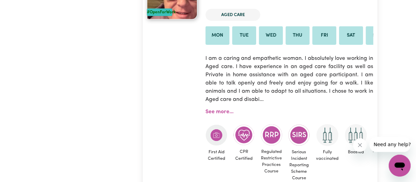
scroll to position [1191, 0]
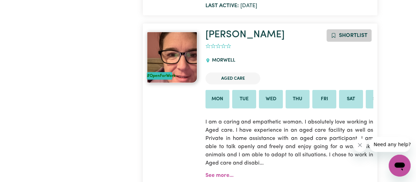
click at [348, 37] on span "Shortlist" at bounding box center [353, 35] width 28 height 5
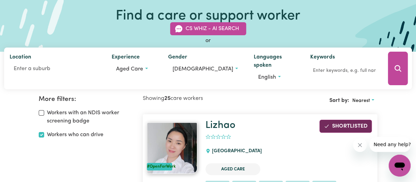
scroll to position [0, 0]
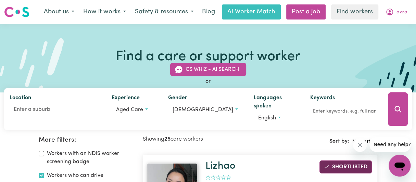
drag, startPoint x: 418, startPoint y: 51, endPoint x: 412, endPoint y: 7, distance: 44.2
click at [412, 7] on div "Menu About us How it works Safety & resources Blog AI Worker Match Post a job F…" at bounding box center [208, 12] width 416 height 16
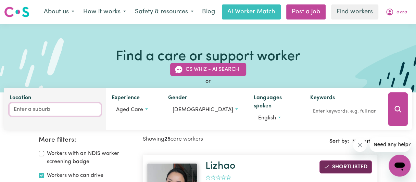
click at [33, 115] on input "Location" at bounding box center [55, 109] width 91 height 12
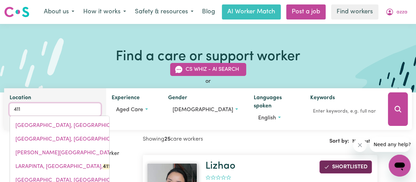
type input "4118"
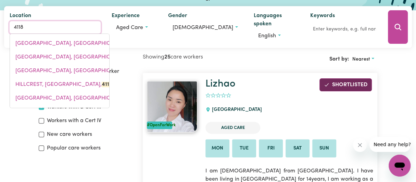
scroll to position [109, 0]
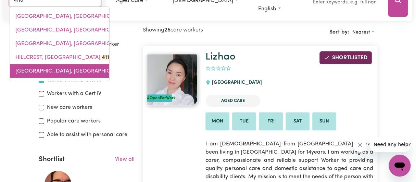
click at [31, 74] on span "REGENTS PARK, Queensland, 4118" at bounding box center [78, 70] width 126 height 5
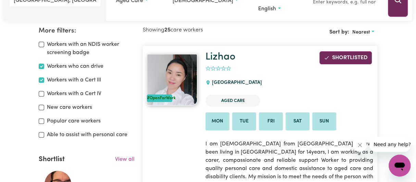
click at [403, 8] on button "Search" at bounding box center [398, 0] width 20 height 34
click at [403, 8] on div at bounding box center [398, 0] width 28 height 42
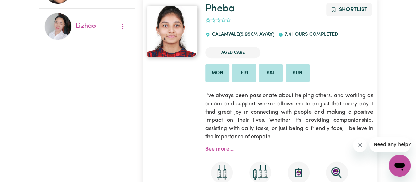
scroll to position [338, 0]
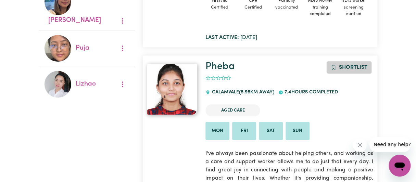
click at [351, 68] on span "Shortlist" at bounding box center [353, 67] width 28 height 5
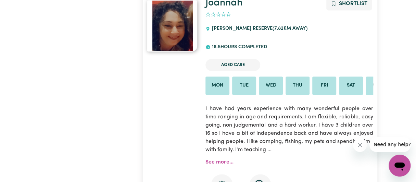
scroll to position [644, 0]
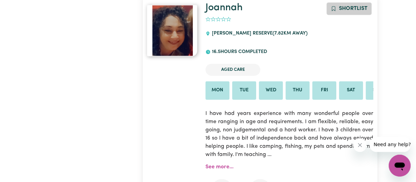
click at [362, 11] on span "Shortlist" at bounding box center [353, 8] width 28 height 5
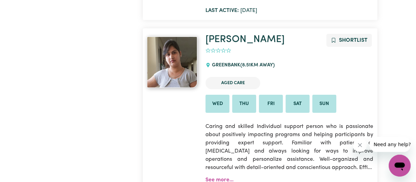
scroll to position [1119, 0]
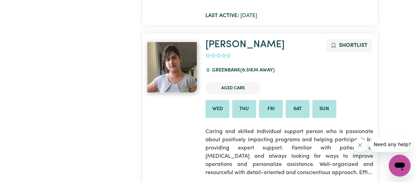
click at [363, 39] on button "Shortlist" at bounding box center [349, 45] width 46 height 13
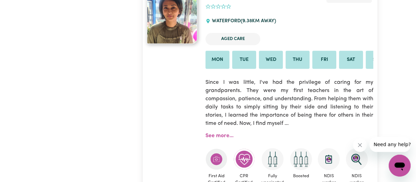
scroll to position [1737, 0]
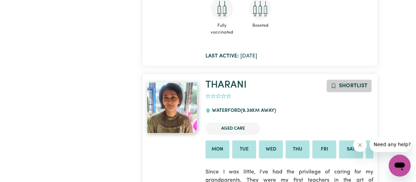
click at [360, 83] on span "Shortlist" at bounding box center [353, 85] width 28 height 5
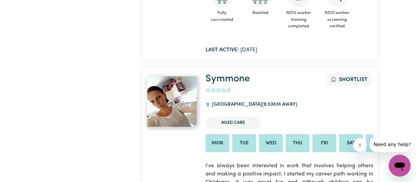
scroll to position [2726, 0]
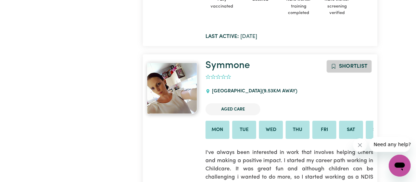
click at [351, 64] on span "Shortlist" at bounding box center [353, 66] width 28 height 5
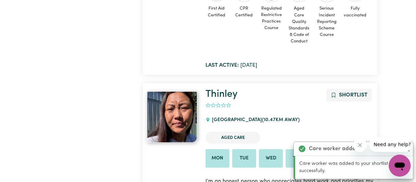
scroll to position [2990, 0]
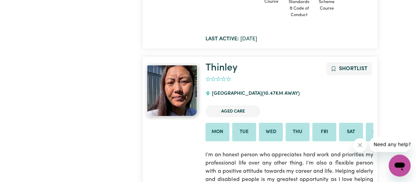
click at [358, 66] on span "Shortlist" at bounding box center [353, 68] width 28 height 5
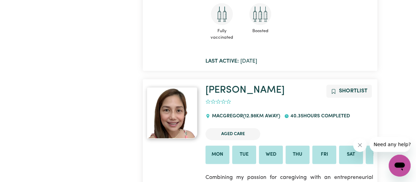
scroll to position [3465, 0]
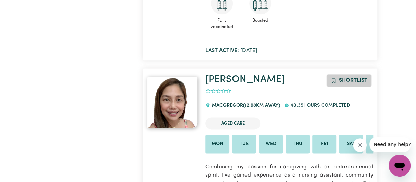
click at [349, 78] on span "Shortlist" at bounding box center [353, 80] width 28 height 5
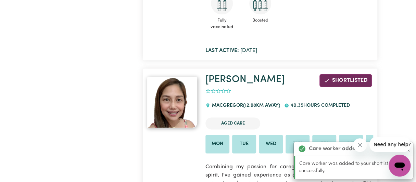
click at [395, 165] on icon "Open messaging window" at bounding box center [399, 167] width 10 height 8
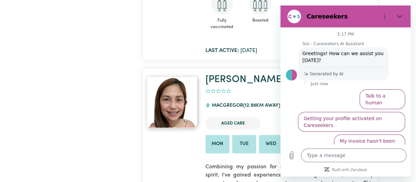
scroll to position [21, 0]
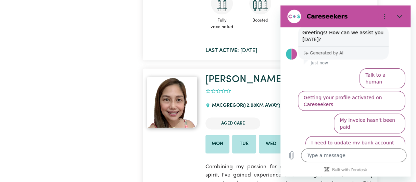
click at [394, 43] on div "Sisi - Careseekers AI Assistant says: Greetings! How can we assist you today? G…" at bounding box center [348, 43] width 125 height 34
click at [394, 42] on div "Sisi - Careseekers AI Assistant says: Greetings! How can we assist you today? G…" at bounding box center [348, 43] width 125 height 34
click at [372, 75] on button "Talk to a human" at bounding box center [382, 78] width 46 height 20
click at [372, 60] on div "Generated by AI" at bounding box center [343, 52] width 90 height 13
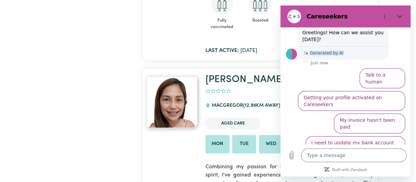
scroll to position [0, 0]
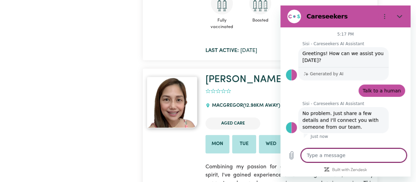
type textarea "x"
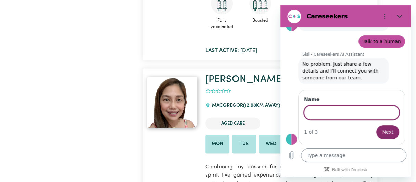
scroll to position [49, 0]
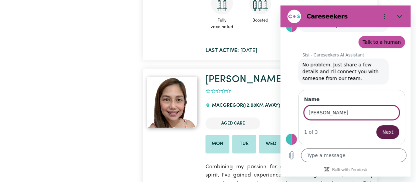
type input "azza rezk"
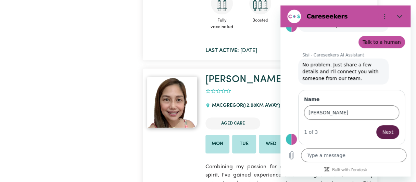
click at [382, 133] on span "Next" at bounding box center [387, 132] width 11 height 8
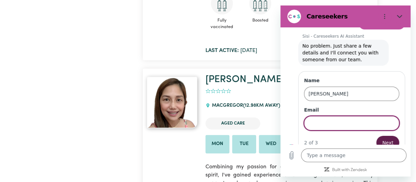
scroll to position [78, 0]
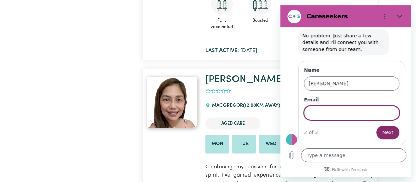
type input "azzahusseinrezk@gmail.com"
type input "Regents Park"
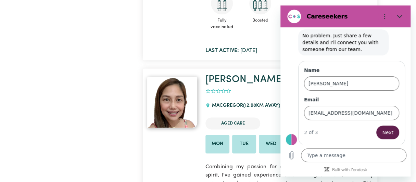
click at [382, 128] on span "Next" at bounding box center [387, 132] width 11 height 8
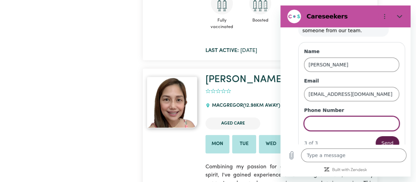
scroll to position [107, 0]
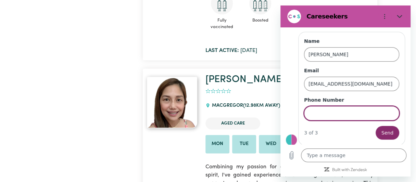
click at [332, 112] on input "Phone Number" at bounding box center [351, 113] width 95 height 14
type input "0450811897"
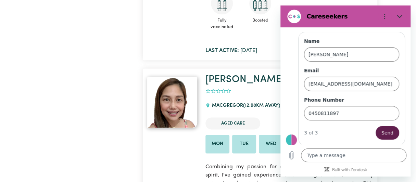
click at [378, 129] on button "Send" at bounding box center [388, 133] width 24 height 14
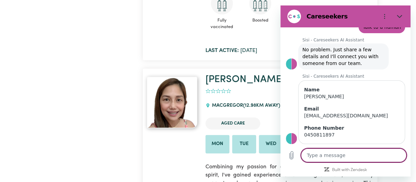
scroll to position [78, 0]
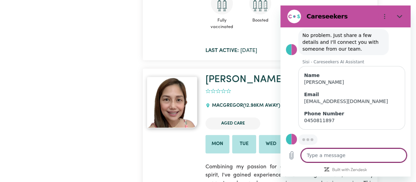
type textarea "x"
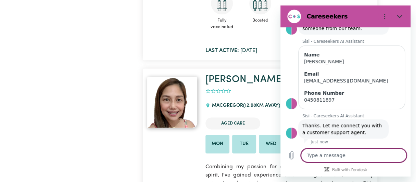
scroll to position [100, 0]
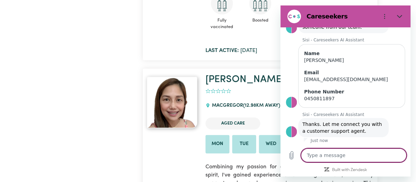
type textarea "H"
type textarea "x"
type textarea "Hi"
type textarea "x"
type textarea "Hi,"
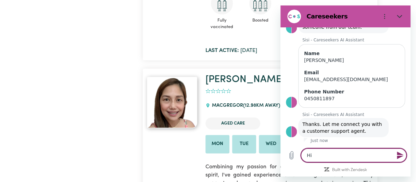
type textarea "x"
type textarea "Hi,"
type textarea "x"
type textarea "Hi, t"
type textarea "x"
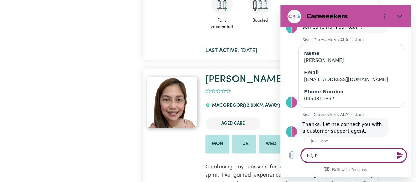
type textarea "Hi, th"
type textarea "x"
type textarea "Hi, thi"
type textarea "x"
type textarea "Hi, this"
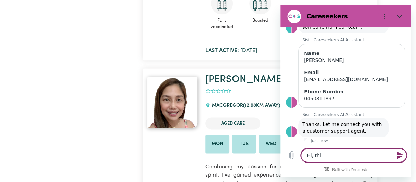
type textarea "x"
type textarea "Hi, this"
type textarea "x"
type textarea "Hi, this i"
type textarea "x"
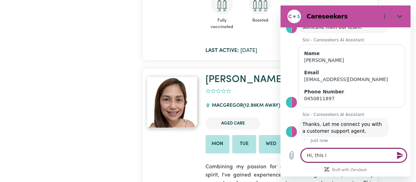
type textarea "Hi, this is"
type textarea "x"
type textarea "Hi, this is"
type textarea "x"
type textarea "Hi, this is t"
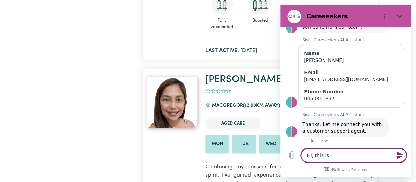
type textarea "x"
type textarea "Hi, this is th"
type textarea "x"
type textarea "Hi, this is the"
type textarea "x"
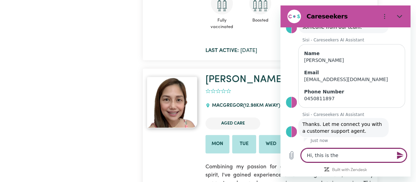
type textarea "Hi, this is the"
type textarea "x"
type textarea "Hi, this is the f"
type textarea "x"
type textarea "Hi, this is the fi"
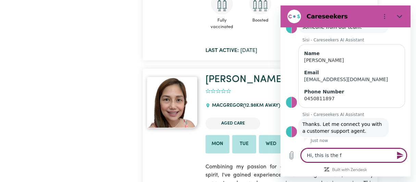
type textarea "x"
type textarea "Hi, this is the fir"
type textarea "x"
type textarea "Hi, this is the firs"
type textarea "x"
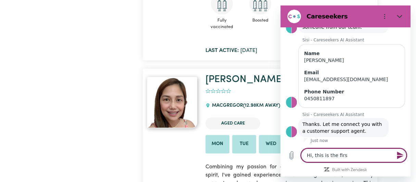
type textarea "Hi, this is the first"
type textarea "x"
type textarea "Hi, this is the first"
type textarea "x"
type textarea "Hi, this is the first t"
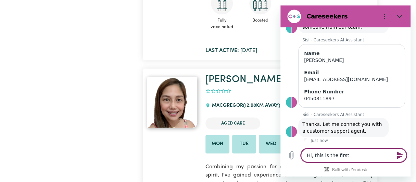
type textarea "x"
type textarea "Hi, this is the first ti"
type textarea "x"
type textarea "Hi, this is the first tim"
type textarea "x"
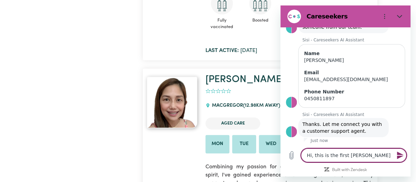
type textarea "Hi, this is the first time"
type textarea "x"
type textarea "Hi, this is the first time"
type textarea "x"
type textarea "Hi, this is the first time f"
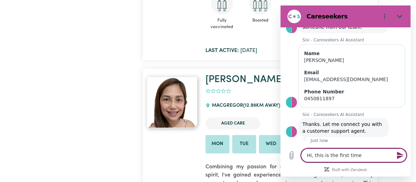
type textarea "x"
type textarea "Hi, this is the first time fo"
type textarea "x"
type textarea "Hi, this is the first time for"
type textarea "x"
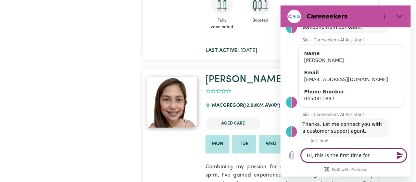
type textarea "Hi, this is the first time for"
type textarea "x"
type textarea "Hi, this is the first time for m"
type textarea "x"
type textarea "Hi, this is the first time for me"
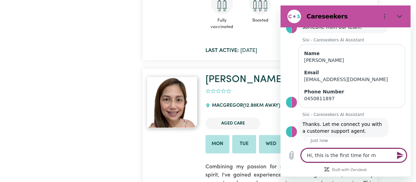
type textarea "x"
type textarea "Hi, this is the first time for me"
type textarea "x"
type textarea "Hi, this is the first time for me h"
type textarea "x"
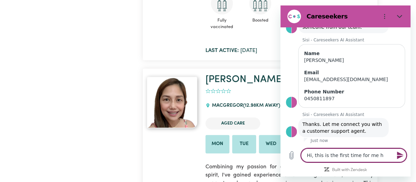
type textarea "Hi, this is the first time for me he"
type textarea "x"
type textarea "Hi, this is the first time for me her"
type textarea "x"
type textarea "Hi, this is the first time for me here"
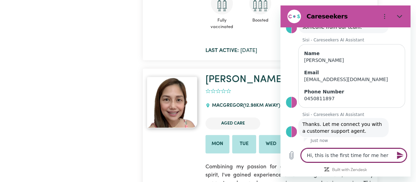
type textarea "x"
type textarea "Hi, this is the first time for me here,"
type textarea "x"
type textarea "Hi, this is the first time for me here,"
type textarea "x"
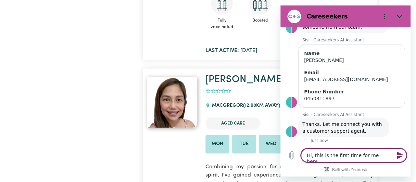
type textarea "Hi, this is the first time for me here, h"
type textarea "x"
type textarea "Hi, this is the first time for me here, ho"
type textarea "x"
type textarea "Hi, this is the first time for me here, how"
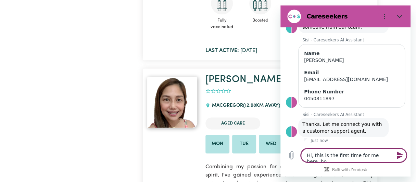
type textarea "x"
type textarea "Hi, this is the first time for me here, how"
type textarea "x"
type textarea "Hi, this is the first time for me here, how d"
type textarea "x"
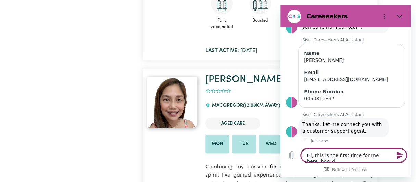
type textarea "Hi, this is the first time for me here, how do"
type textarea "x"
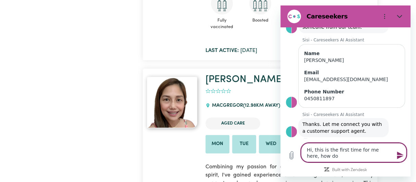
type textarea "Hi, this is the first time for me here, how do"
type textarea "x"
type textarea "Hi, this is the first time for me here, how do I"
type textarea "x"
type textarea "Hi, this is the first time for me here, how do I"
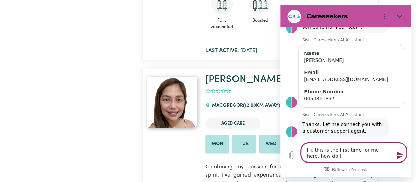
type textarea "x"
type textarea "Hi, this is the first time for me here, how do I c"
type textarea "x"
type textarea "Hi, this is the first time for me here, how do I co"
type textarea "x"
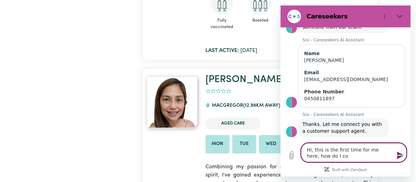
type textarea "Hi, this is the first time for me here, how do I con"
type textarea "x"
type textarea "Hi, this is the first time for me here, how do I cont"
type textarea "x"
type textarea "Hi, this is the first time for me here, how do I conta"
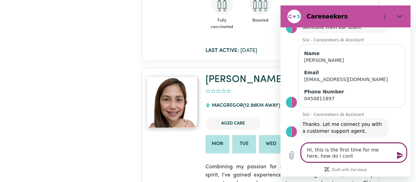
type textarea "x"
type textarea "Hi, this is the first time for me here, how do I contac"
type textarea "x"
type textarea "Hi, this is the first time for me here, how do I contact"
type textarea "x"
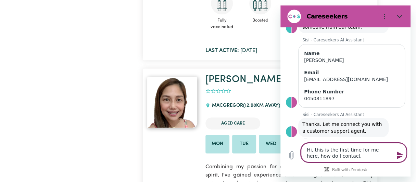
type textarea "Hi, this is the first time for me here, how do I contact"
type textarea "x"
type textarea "Hi, this is the first time for me here, how do I contact s"
type textarea "x"
type textarea "Hi, this is the first time for me here, how do I contact su"
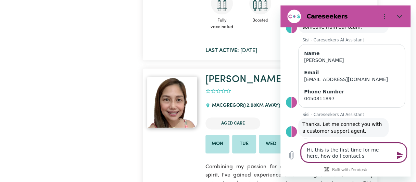
type textarea "x"
type textarea "Hi, this is the first time for me here, how do I contact sup"
type textarea "x"
type textarea "Hi, this is the first time for me here, how do I contact supp"
type textarea "x"
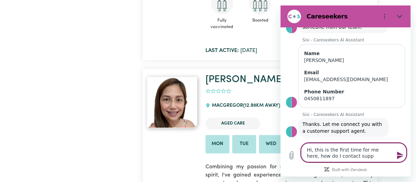
type textarea "Hi, this is the first time for me here, how do I contact suppo"
type textarea "x"
type textarea "Hi, this is the first time for me here, how do I contact suppor"
type textarea "x"
type textarea "Hi, this is the first time for me here, how do I contact support"
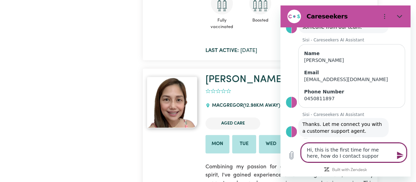
type textarea "x"
type textarea "Hi, this is the first time for me here, how do I contact support"
type textarea "x"
type textarea "Hi, this is the first time for me here, how do I contact support w"
type textarea "x"
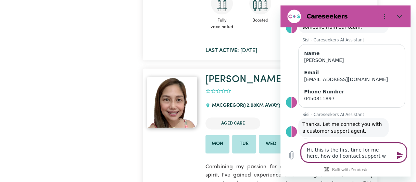
type textarea "Hi, this is the first time for me here, how do I contact support wo"
type textarea "x"
type textarea "Hi, this is the first time for me here, how do I contact support wor"
type textarea "x"
type textarea "Hi, this is the first time for me here, how do I contact support work"
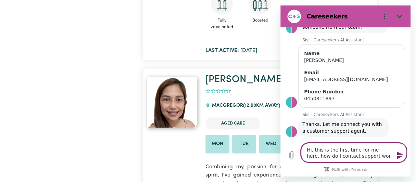
type textarea "x"
type textarea "Hi, this is the first time for me here, how do I contact support worke"
type textarea "x"
type textarea "Hi, this is the first time for me here, how do I contact support worker"
type textarea "x"
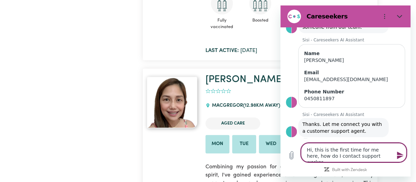
type textarea "Hi, this is the first time for me here, how do I contact support worker,"
type textarea "x"
type textarea "Hi, this is the first time for me here, how do I contact support worker,"
type textarea "x"
type textarea "Hi, this is the first time for me here, how do I contact support worker, I"
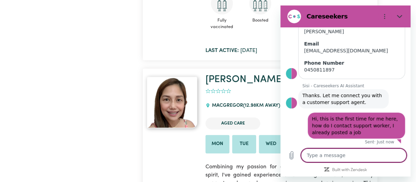
scroll to position [130, 0]
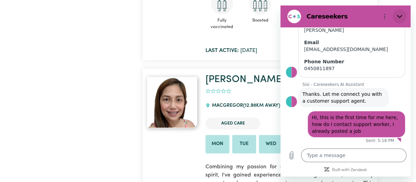
click at [397, 16] on icon "Close" at bounding box center [399, 16] width 5 height 5
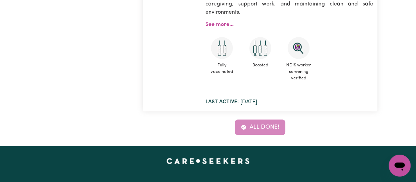
scroll to position [3697, 0]
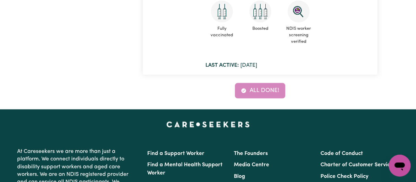
click at [269, 83] on div "All done!" at bounding box center [260, 90] width 234 height 15
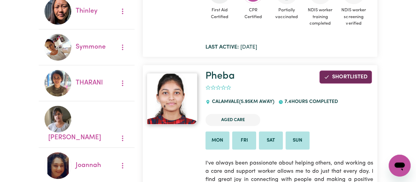
scroll to position [0, 0]
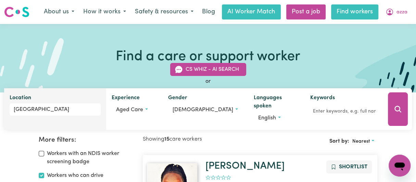
click at [344, 14] on link "Find workers" at bounding box center [354, 11] width 47 height 15
click at [400, 164] on icon "Open messaging window" at bounding box center [399, 167] width 10 height 8
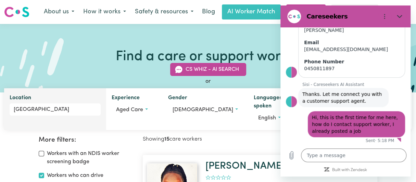
click at [250, 142] on h2 "Showing 15 care workers" at bounding box center [201, 139] width 117 height 7
click at [397, 17] on icon "Close" at bounding box center [399, 16] width 5 height 5
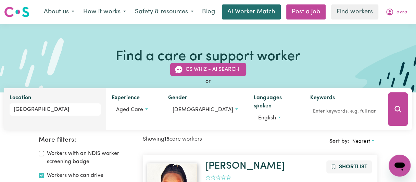
click at [249, 13] on link "AI Worker Match" at bounding box center [251, 11] width 59 height 15
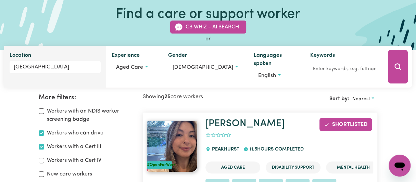
scroll to position [34, 0]
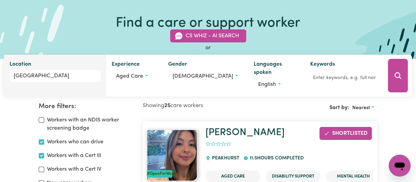
click at [413, 9] on div "Find a care or support worker CS Whiz - AI Search or Location Regents Park Expe…" at bounding box center [208, 24] width 416 height 68
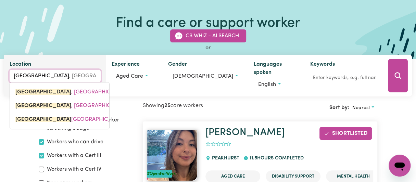
click at [58, 80] on input "Regents Park" at bounding box center [55, 76] width 91 height 12
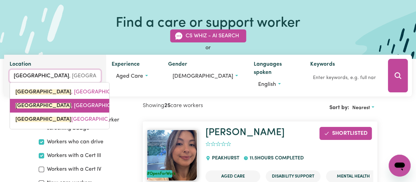
click at [60, 109] on span "REGENTS PARK , Queensland, 4118" at bounding box center [78, 105] width 126 height 5
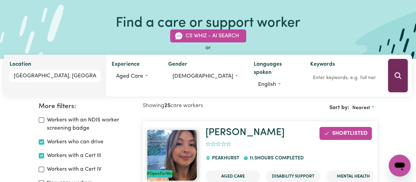
click at [398, 78] on icon "Search" at bounding box center [397, 75] width 7 height 7
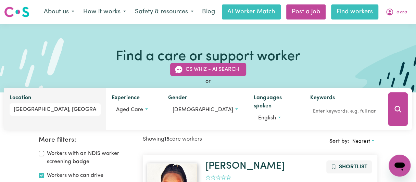
click at [353, 10] on link "Find workers" at bounding box center [354, 11] width 47 height 15
click at [353, 11] on link "Find workers" at bounding box center [354, 11] width 47 height 15
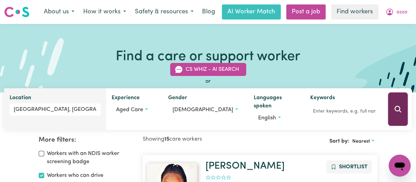
drag, startPoint x: 397, startPoint y: 111, endPoint x: 396, endPoint y: 122, distance: 11.0
click at [396, 122] on button "Search" at bounding box center [398, 109] width 20 height 34
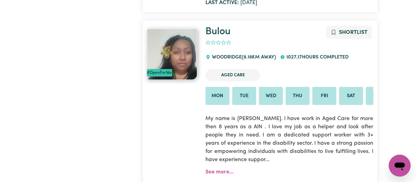
scroll to position [890, 0]
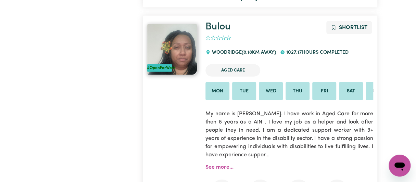
click at [399, 164] on icon "Open messaging window" at bounding box center [399, 167] width 10 height 8
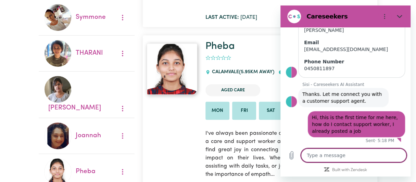
scroll to position [199, 0]
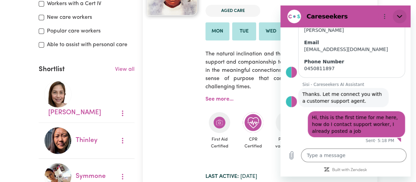
click at [399, 15] on icon "Close" at bounding box center [399, 16] width 5 height 5
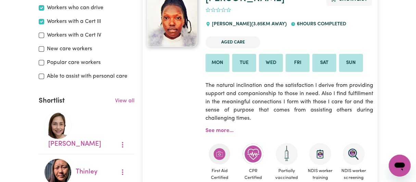
scroll to position [152, 0]
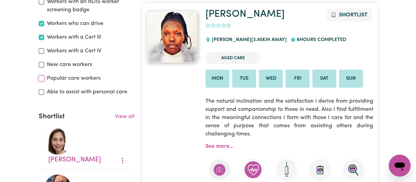
click at [43, 78] on input "Popular care workers" at bounding box center [41, 78] width 5 height 5
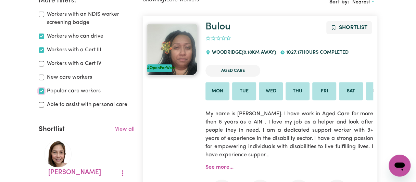
scroll to position [90, 0]
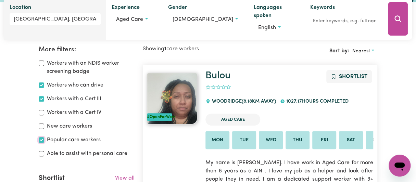
click at [41, 140] on input "Popular care workers" at bounding box center [41, 139] width 5 height 5
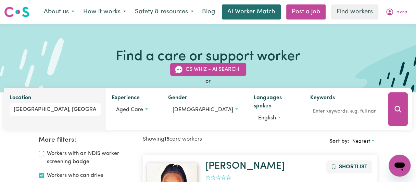
click at [239, 10] on link "AI Worker Match" at bounding box center [251, 11] width 59 height 15
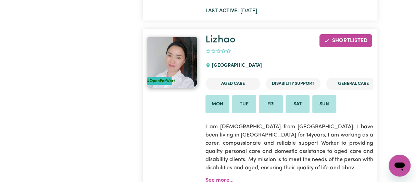
scroll to position [1439, 0]
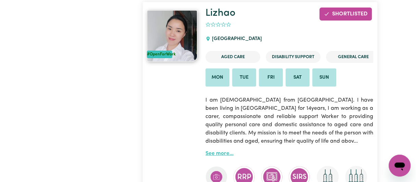
click at [218, 154] on link "See more..." at bounding box center [219, 153] width 28 height 5
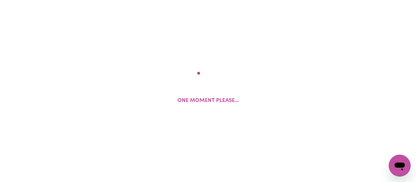
click at [218, 154] on div "One moment please..." at bounding box center [208, 91] width 416 height 182
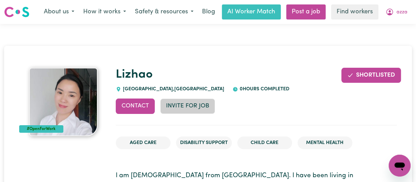
click at [190, 109] on button "Invite for Job" at bounding box center [187, 106] width 55 height 15
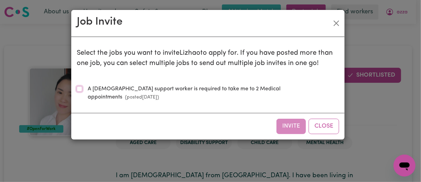
click at [78, 88] on input "A Female support worker is required to take me to 2 Medical appointments (poste…" at bounding box center [79, 88] width 5 height 5
click at [79, 90] on input "A Female support worker is required to take me to 2 Medical appointments (poste…" at bounding box center [79, 88] width 5 height 5
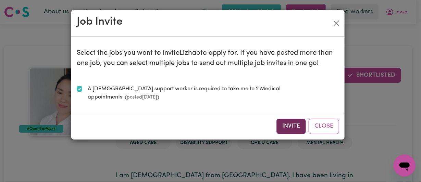
click at [291, 120] on button "Invite" at bounding box center [290, 126] width 29 height 15
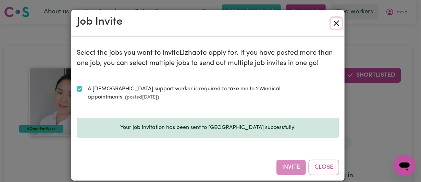
click at [335, 24] on button "Close" at bounding box center [336, 23] width 11 height 11
drag, startPoint x: 335, startPoint y: 24, endPoint x: 320, endPoint y: 21, distance: 15.5
click at [335, 24] on button "Close" at bounding box center [336, 23] width 11 height 11
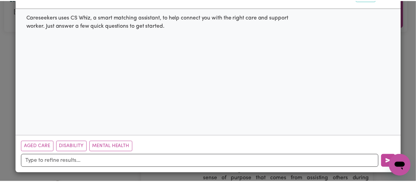
scroll to position [114, 0]
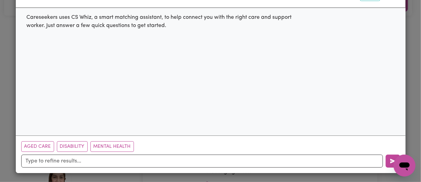
click at [6, 41] on div "Worker Matching, Made Smarter with CS Whiz Reset Careseekers uses CS Whiz, a sm…" at bounding box center [210, 91] width 421 height 182
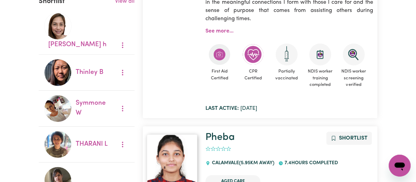
scroll to position [262, 0]
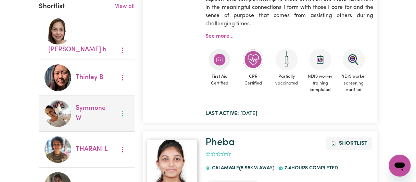
click at [122, 110] on icon "More options" at bounding box center [122, 113] width 7 height 7
click at [122, 109] on button "More options" at bounding box center [122, 114] width 13 height 11
click at [122, 110] on icon "More options" at bounding box center [122, 113] width 7 height 7
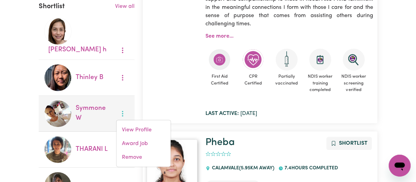
click at [122, 110] on icon "More options" at bounding box center [122, 113] width 7 height 7
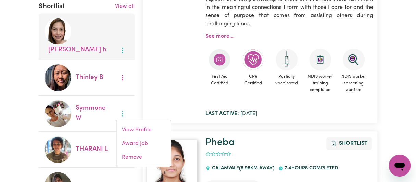
click at [123, 45] on button "More options" at bounding box center [122, 50] width 13 height 11
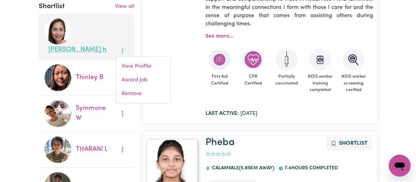
click at [89, 47] on link "Cristina h" at bounding box center [77, 50] width 58 height 7
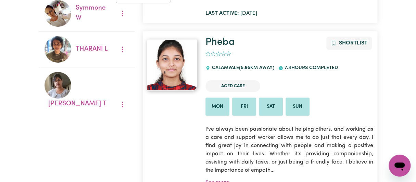
scroll to position [368, 0]
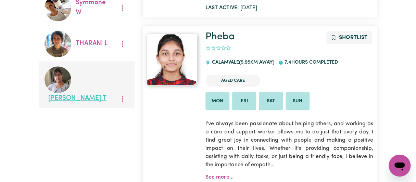
click at [90, 95] on link "Nilima T" at bounding box center [77, 98] width 58 height 7
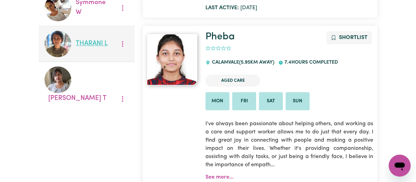
click at [89, 40] on link "THARANI L" at bounding box center [92, 43] width 32 height 7
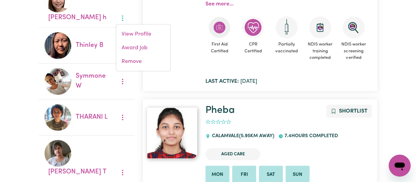
scroll to position [300, 0]
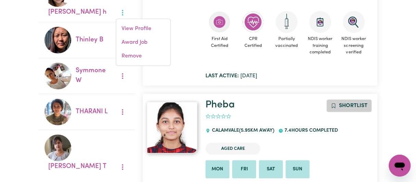
click at [348, 106] on span "Shortlist" at bounding box center [353, 105] width 28 height 5
click at [348, 106] on h1 "Pheba" at bounding box center [289, 105] width 168 height 12
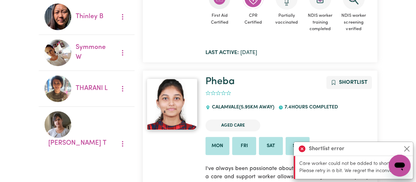
scroll to position [341, 0]
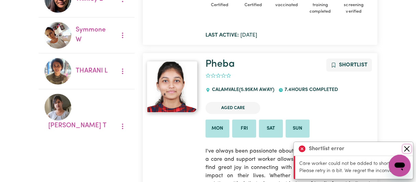
click at [406, 149] on button "Close" at bounding box center [407, 149] width 8 height 8
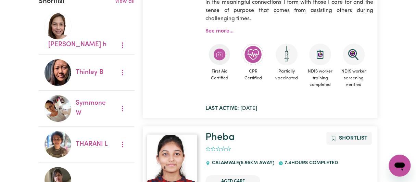
scroll to position [262, 0]
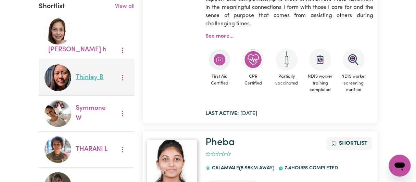
click at [95, 74] on link "Thinley B" at bounding box center [90, 77] width 28 height 7
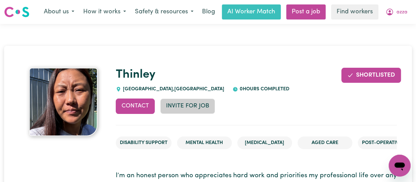
click at [182, 105] on button "Invite for Job" at bounding box center [187, 106] width 55 height 15
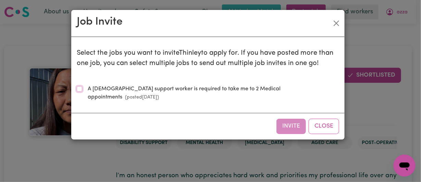
click at [78, 88] on input "A Female support worker is required to take me to 2 Medical appointments (poste…" at bounding box center [79, 88] width 5 height 5
click at [293, 119] on button "Invite" at bounding box center [290, 126] width 29 height 15
click at [293, 118] on div "Invite Close" at bounding box center [207, 126] width 273 height 26
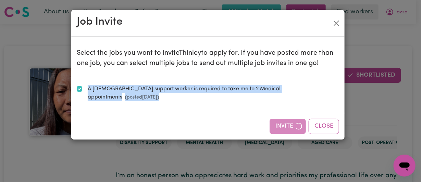
click at [293, 118] on div "Invite Close" at bounding box center [207, 126] width 273 height 26
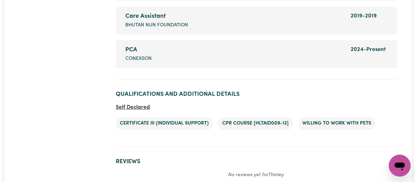
scroll to position [1285, 0]
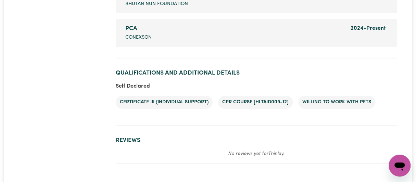
drag, startPoint x: 419, startPoint y: 19, endPoint x: 399, endPoint y: 139, distance: 121.4
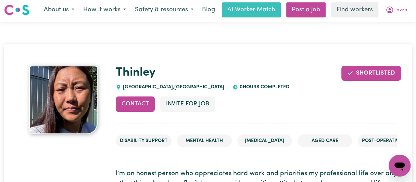
scroll to position [0, 0]
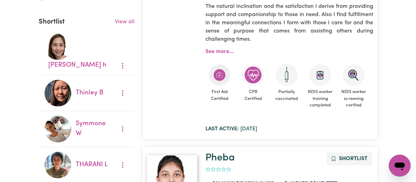
scroll to position [237, 0]
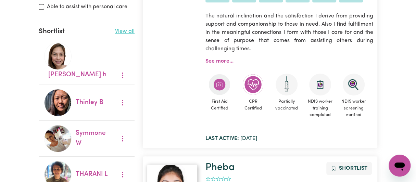
click at [123, 33] on link "View all" at bounding box center [125, 31] width 20 height 5
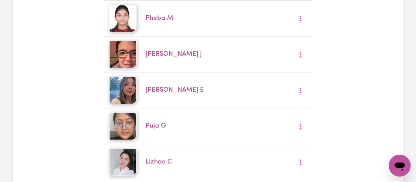
scroll to position [315, 0]
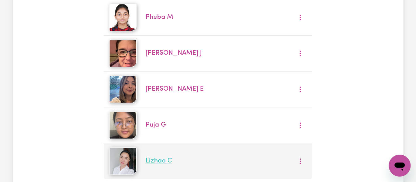
click at [153, 160] on link "Lizhao C" at bounding box center [158, 161] width 26 height 7
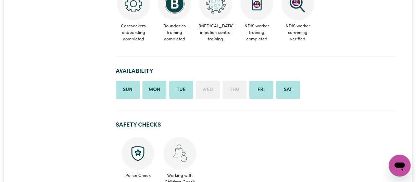
scroll to position [324, 0]
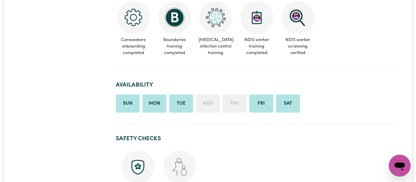
drag, startPoint x: 419, startPoint y: 43, endPoint x: 403, endPoint y: 47, distance: 16.0
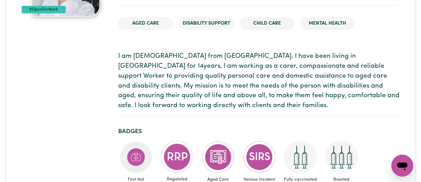
scroll to position [103, 0]
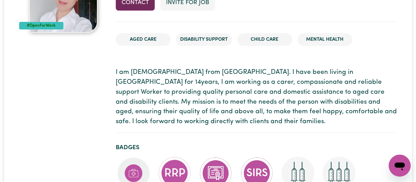
click at [134, 4] on button "Contact" at bounding box center [135, 2] width 39 height 15
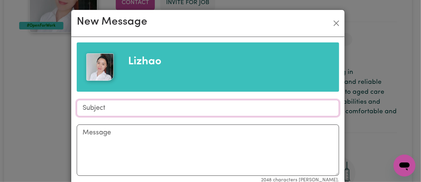
click at [132, 105] on input "Subject" at bounding box center [208, 108] width 262 height 16
drag, startPoint x: 79, startPoint y: 103, endPoint x: 82, endPoint y: 101, distance: 3.6
click at [82, 101] on input "Subject" at bounding box center [208, 108] width 262 height 16
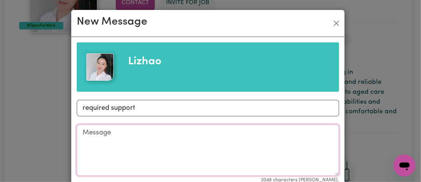
click at [117, 141] on textarea "Message" at bounding box center [208, 150] width 262 height 51
paste textarea "Karam Kim Aged Care Team Leader/ Coordinator (QLD) One Dream Community I Aged C…"
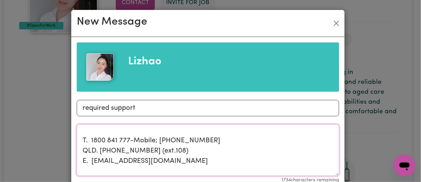
scroll to position [0, 0]
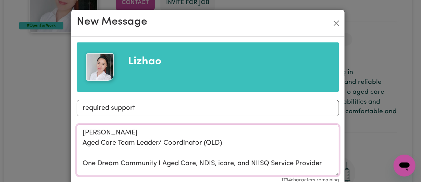
paste textarea "Please send me a copy of your COVID certificate to my mobile 0450 811 897 and t…"
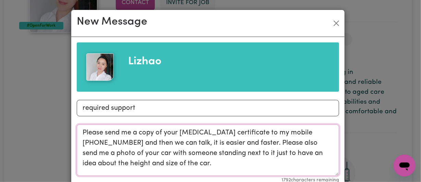
drag, startPoint x: 100, startPoint y: 161, endPoint x: 67, endPoint y: 68, distance: 98.2
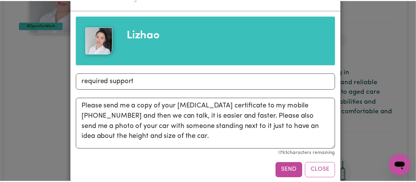
scroll to position [37, 0]
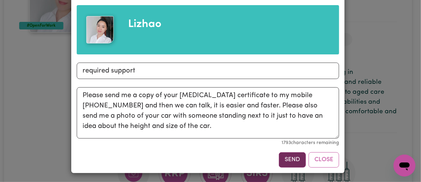
click at [285, 162] on button "Send" at bounding box center [292, 159] width 27 height 15
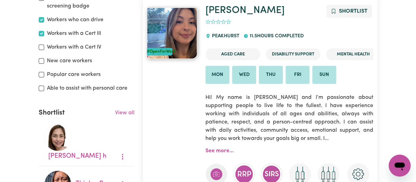
scroll to position [137, 0]
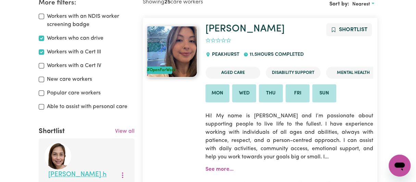
click at [83, 172] on link "Cristina h" at bounding box center [77, 175] width 58 height 7
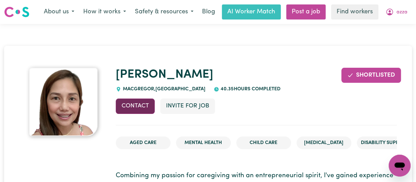
click at [142, 106] on button "Contact" at bounding box center [135, 106] width 39 height 15
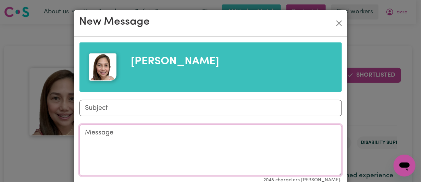
click at [115, 137] on textarea "Message" at bounding box center [210, 150] width 262 height 51
click at [115, 136] on textarea "Message" at bounding box center [210, 150] width 262 height 51
paste textarea "Please send me a copy of your COVID certificate to my mobile 0450 811 897 and t…"
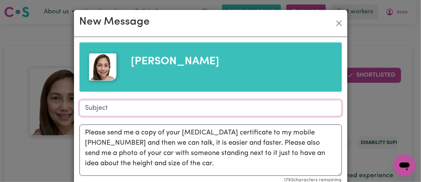
click at [94, 107] on input "Subject" at bounding box center [210, 108] width 262 height 16
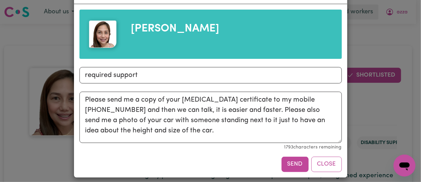
scroll to position [36, 0]
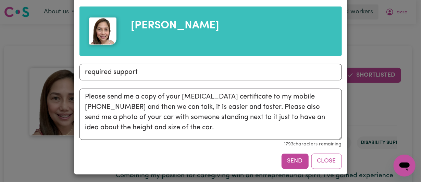
drag, startPoint x: 417, startPoint y: 129, endPoint x: 11, endPoint y: 3, distance: 425.6
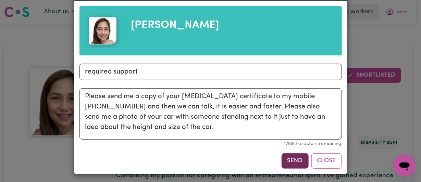
click at [292, 160] on button "Send" at bounding box center [294, 160] width 27 height 15
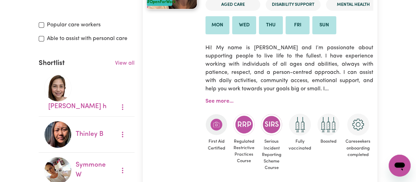
scroll to position [260, 0]
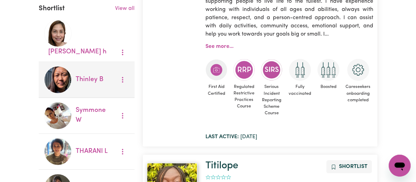
click at [53, 66] on img at bounding box center [57, 79] width 27 height 27
click at [85, 76] on link "Thinley B" at bounding box center [90, 79] width 28 height 7
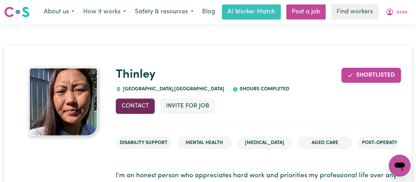
click at [140, 107] on button "Contact" at bounding box center [135, 106] width 39 height 15
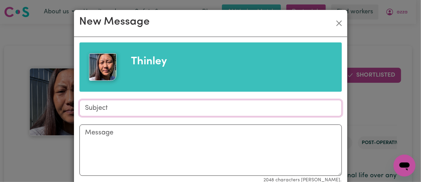
click at [143, 104] on input "Subject" at bounding box center [210, 108] width 262 height 16
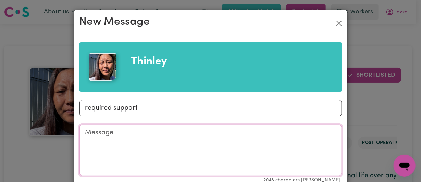
click at [79, 132] on textarea "Message" at bounding box center [210, 150] width 262 height 51
paste textarea "Please send me a copy of your COVID certificate to my mobile 0450 811 897 and t…"
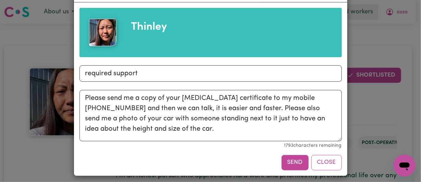
scroll to position [37, 0]
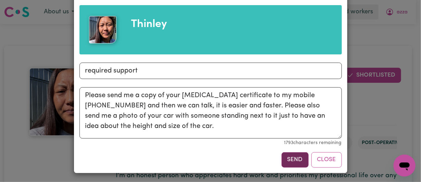
click at [289, 157] on button "Send" at bounding box center [294, 159] width 27 height 15
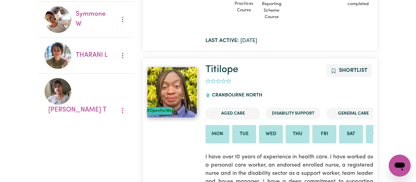
scroll to position [375, 0]
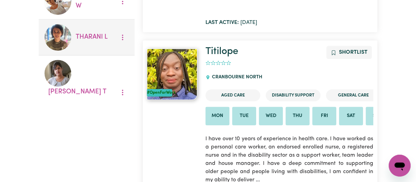
click at [56, 28] on img at bounding box center [57, 37] width 27 height 27
click at [123, 32] on button "More options" at bounding box center [122, 37] width 13 height 11
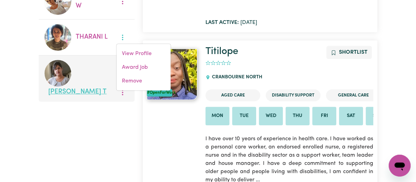
click at [89, 89] on link "Nilima T" at bounding box center [77, 92] width 58 height 7
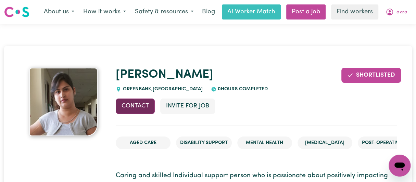
click at [135, 107] on button "Contact" at bounding box center [135, 106] width 39 height 15
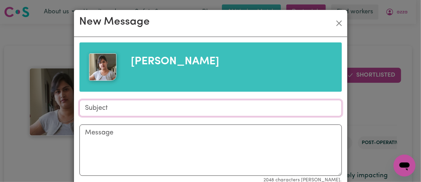
click at [135, 106] on input "Subject" at bounding box center [210, 108] width 262 height 16
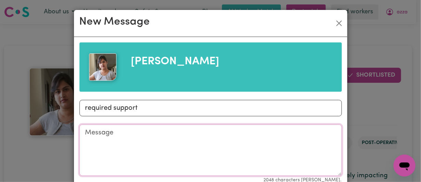
click at [97, 136] on textarea "Message" at bounding box center [210, 150] width 262 height 51
paste textarea "Please send me a copy of your COVID certificate to my mobile 0450 811 897 and t…"
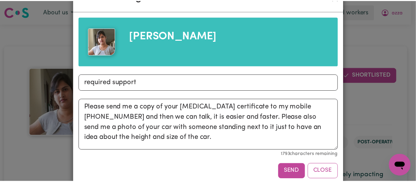
scroll to position [37, 0]
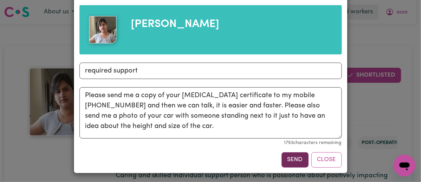
click at [296, 162] on button "Send" at bounding box center [294, 159] width 27 height 15
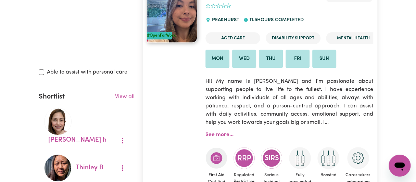
scroll to position [244, 0]
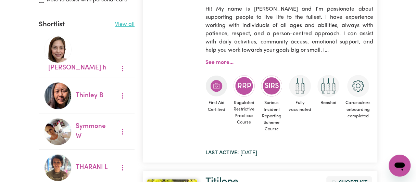
click at [125, 24] on link "View all" at bounding box center [125, 24] width 20 height 5
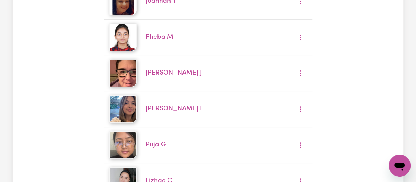
scroll to position [306, 0]
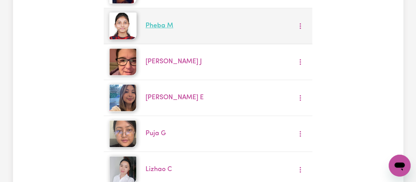
click at [148, 24] on link "Pheba M" at bounding box center [159, 26] width 28 height 7
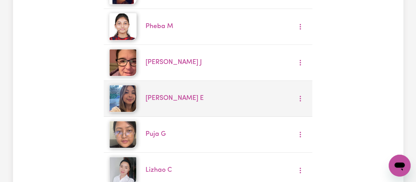
scroll to position [306, 0]
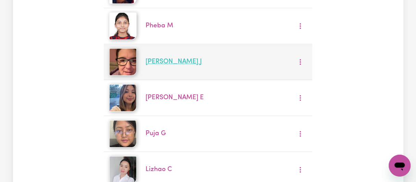
click at [153, 59] on link "Naomi J" at bounding box center [173, 62] width 56 height 7
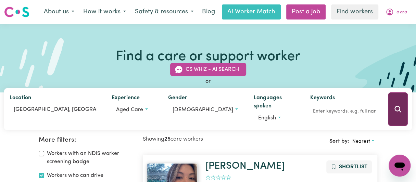
click at [396, 109] on icon "Search" at bounding box center [398, 109] width 8 height 8
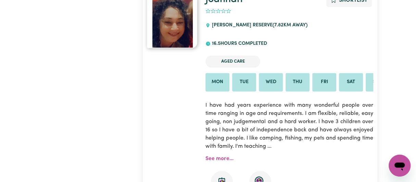
scroll to position [621, 0]
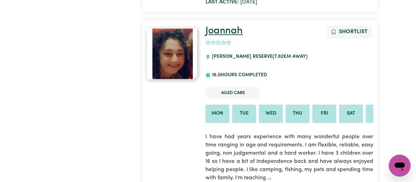
click at [214, 35] on link "Joannah" at bounding box center [223, 31] width 37 height 10
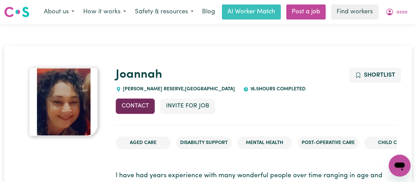
click at [141, 103] on button "Contact" at bounding box center [135, 106] width 39 height 15
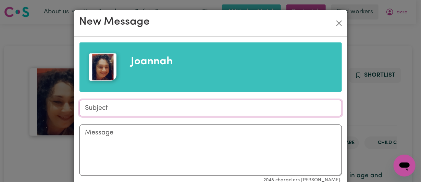
click at [97, 113] on input "Subject" at bounding box center [210, 108] width 262 height 16
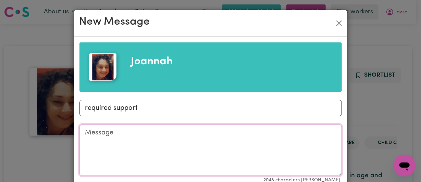
click at [100, 136] on textarea "Message" at bounding box center [210, 150] width 262 height 51
paste textarea "Please send me a copy of your COVID certificate to my mobile 0450 811 897 and t…"
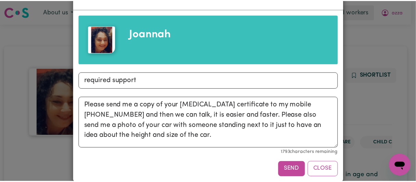
scroll to position [37, 0]
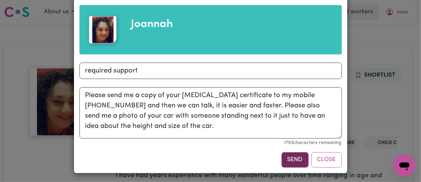
click at [293, 162] on button "Send" at bounding box center [294, 159] width 27 height 15
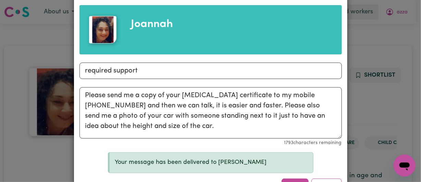
click at [14, 41] on div "New Message Joannah Subject required support Message Please send me a copy of y…" at bounding box center [210, 91] width 421 height 182
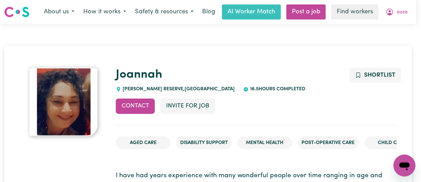
click at [14, 41] on div "New Message Joannah Subject required support Message Please send me a copy of y…" at bounding box center [210, 91] width 421 height 182
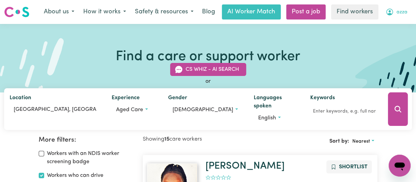
click at [394, 13] on button "azza" at bounding box center [396, 12] width 31 height 14
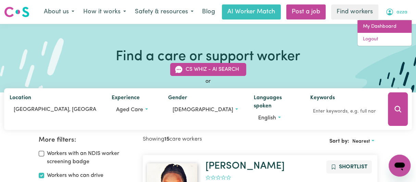
click at [377, 26] on link "My Dashboard" at bounding box center [384, 26] width 54 height 13
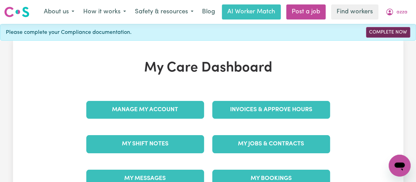
click at [383, 31] on link "Complete Now" at bounding box center [388, 32] width 44 height 11
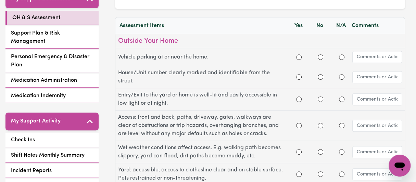
scroll to position [161, 0]
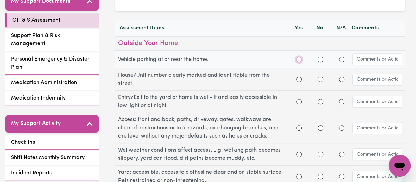
click at [297, 60] on input "Yes" at bounding box center [298, 59] width 5 height 5
click at [300, 79] on div "Email:" at bounding box center [268, 76] width 114 height 8
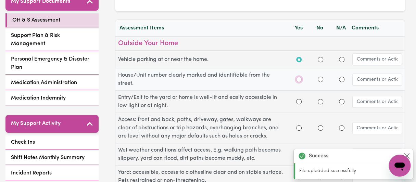
click at [300, 81] on input "Yes" at bounding box center [298, 79] width 5 height 5
click at [297, 100] on input "Yes" at bounding box center [298, 101] width 5 height 5
click at [298, 128] on input "Yes" at bounding box center [298, 127] width 5 height 5
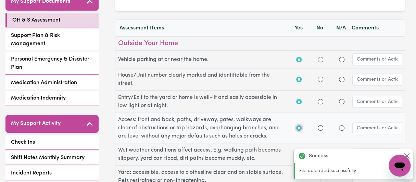
click at [298, 128] on input "Yes" at bounding box center [298, 127] width 5 height 5
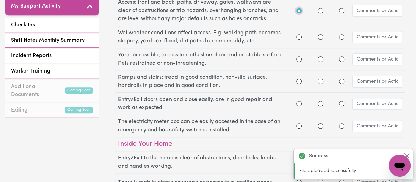
scroll to position [261, 0]
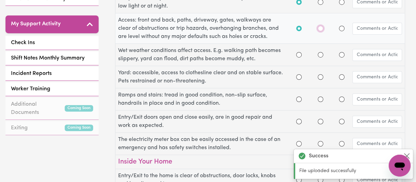
click at [319, 28] on input "No" at bounding box center [320, 28] width 5 height 5
click at [298, 27] on input "Yes" at bounding box center [298, 28] width 5 height 5
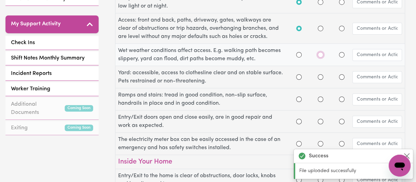
click at [320, 54] on input "No" at bounding box center [320, 54] width 5 height 5
click at [299, 76] on input "Yes" at bounding box center [298, 76] width 5 height 5
click at [299, 98] on input "Yes" at bounding box center [298, 99] width 5 height 5
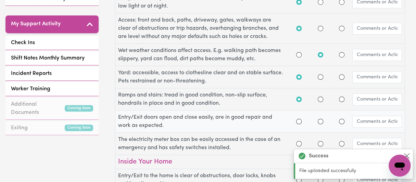
click at [302, 115] on div "Entry/Exit doors open and close easily, are in good repair and work as expected." at bounding box center [259, 122] width 289 height 22
click at [299, 120] on input "Yes" at bounding box center [298, 121] width 5 height 5
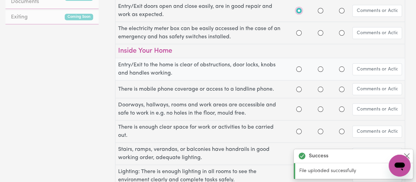
scroll to position [369, 0]
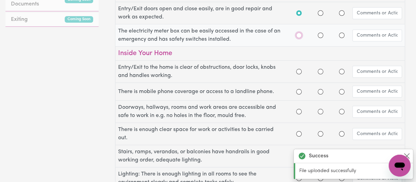
click at [299, 71] on input "Yes" at bounding box center [298, 71] width 5 height 5
click at [296, 89] on input "Yes" at bounding box center [298, 91] width 5 height 5
click at [297, 111] on input "Yes" at bounding box center [298, 111] width 5 height 5
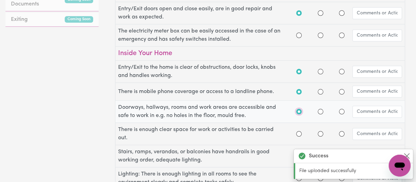
click at [297, 111] on input "Yes" at bounding box center [298, 111] width 5 height 5
click at [299, 34] on input "Yes" at bounding box center [298, 35] width 5 height 5
click at [299, 132] on input "Yes" at bounding box center [298, 133] width 5 height 5
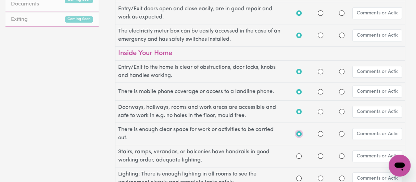
click at [299, 132] on input "Yes" at bounding box center [298, 133] width 5 height 5
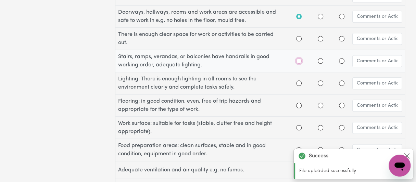
click at [298, 58] on input "Yes" at bounding box center [298, 60] width 5 height 5
click at [298, 80] on input "Yes" at bounding box center [298, 82] width 5 height 5
click at [300, 103] on input "Yes" at bounding box center [298, 105] width 5 height 5
click at [299, 103] on input "Yes" at bounding box center [298, 105] width 5 height 5
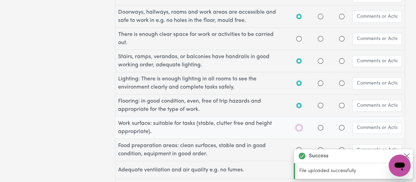
click at [299, 125] on input "Yes" at bounding box center [298, 127] width 5 height 5
click at [298, 147] on input "Yes" at bounding box center [298, 149] width 5 height 5
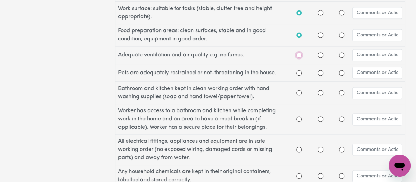
click at [299, 52] on input "Yes" at bounding box center [298, 54] width 5 height 5
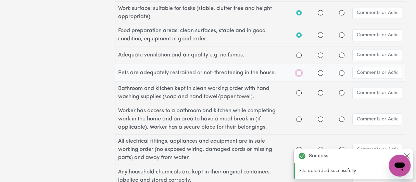
click at [299, 70] on input "Yes" at bounding box center [298, 72] width 5 height 5
click at [300, 90] on input "Yes" at bounding box center [298, 92] width 5 height 5
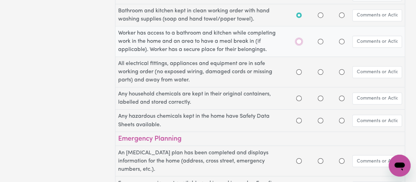
click at [300, 39] on input "Yes" at bounding box center [298, 41] width 5 height 5
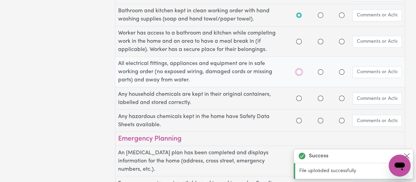
click at [298, 69] on input "Yes" at bounding box center [298, 71] width 5 height 5
click at [299, 96] on input "Yes" at bounding box center [298, 98] width 5 height 5
click at [298, 96] on input "Yes" at bounding box center [298, 98] width 5 height 5
click at [299, 118] on input "Yes" at bounding box center [298, 120] width 5 height 5
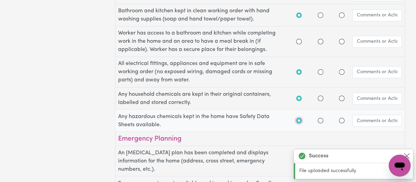
click at [299, 118] on input "Yes" at bounding box center [298, 120] width 5 height 5
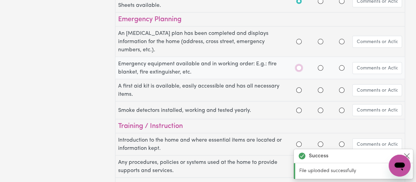
click at [299, 65] on input "Yes" at bounding box center [298, 67] width 5 height 5
click at [301, 39] on input "Yes" at bounding box center [298, 41] width 5 height 5
click at [318, 88] on input "No" at bounding box center [320, 90] width 5 height 5
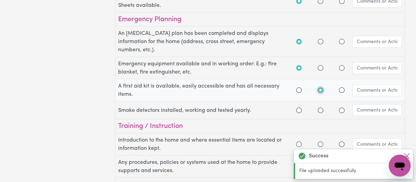
click at [318, 88] on input "No" at bounding box center [320, 90] width 5 height 5
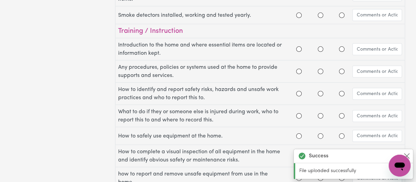
scroll to position [891, 0]
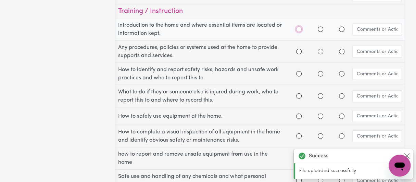
click at [299, 27] on input "Yes" at bounding box center [298, 29] width 5 height 5
click at [297, 49] on input "Yes" at bounding box center [298, 51] width 5 height 5
click at [299, 71] on input "Yes" at bounding box center [298, 73] width 5 height 5
click at [300, 93] on input "Yes" at bounding box center [298, 95] width 5 height 5
click at [299, 114] on input "Yes" at bounding box center [298, 116] width 5 height 5
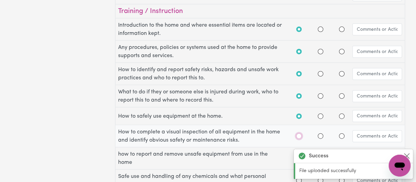
click at [299, 134] on input "Yes" at bounding box center [298, 136] width 5 height 5
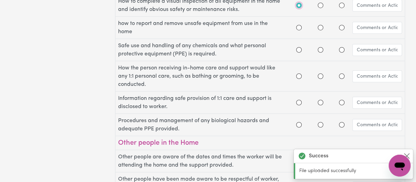
scroll to position [1024, 0]
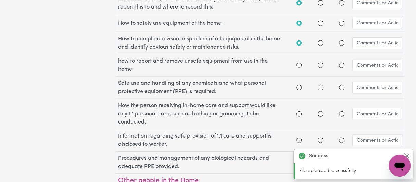
scroll to position [0, 0]
click at [299, 63] on input "Yes" at bounding box center [298, 65] width 5 height 5
click at [300, 85] on input "Yes" at bounding box center [298, 87] width 5 height 5
click at [298, 111] on input "Yes" at bounding box center [298, 113] width 5 height 5
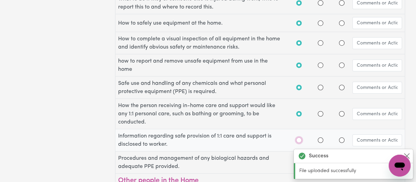
click at [297, 138] on input "Yes" at bounding box center [298, 140] width 5 height 5
click at [298, 138] on input "Yes" at bounding box center [298, 140] width 5 height 5
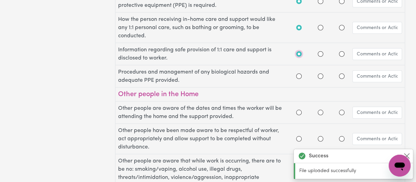
scroll to position [1089, 0]
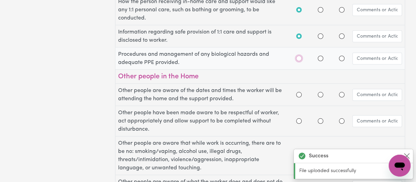
click at [301, 56] on input "Yes" at bounding box center [298, 58] width 5 height 5
click at [300, 92] on input "Yes" at bounding box center [298, 94] width 5 height 5
click at [300, 118] on input "Yes" at bounding box center [298, 120] width 5 height 5
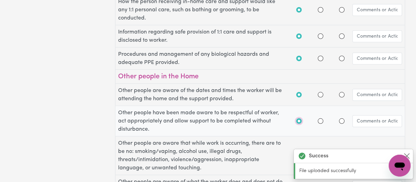
click at [300, 118] on input "Yes" at bounding box center [298, 120] width 5 height 5
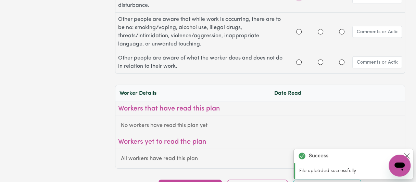
scroll to position [0, 0]
click at [299, 60] on input "Yes" at bounding box center [298, 62] width 5 height 5
click at [299, 29] on input "Yes" at bounding box center [298, 31] width 5 height 5
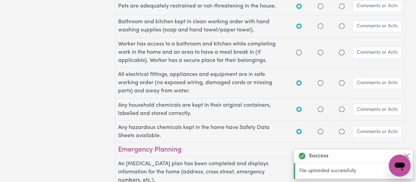
scroll to position [635, 0]
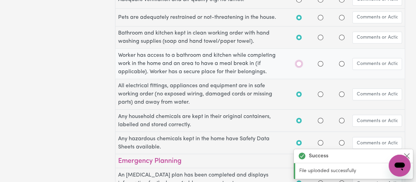
click at [299, 61] on input "Yes" at bounding box center [298, 63] width 5 height 5
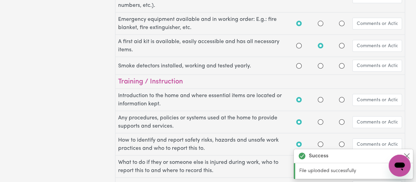
scroll to position [0, 0]
click at [301, 63] on input "Yes" at bounding box center [298, 65] width 5 height 5
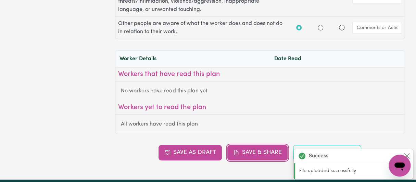
click at [265, 145] on button "Save & Share" at bounding box center [257, 152] width 60 height 15
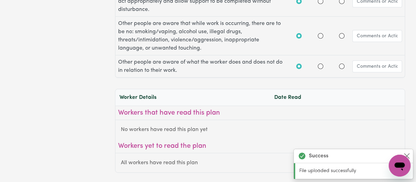
scroll to position [1204, 0]
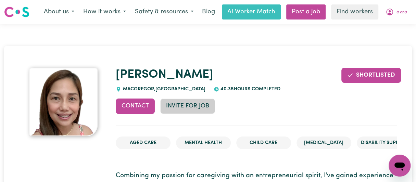
click at [191, 106] on button "Invite for Job" at bounding box center [187, 106] width 55 height 15
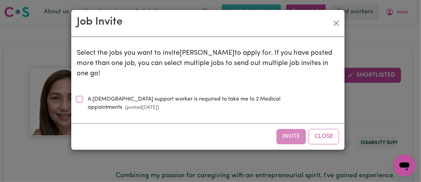
click at [79, 97] on input "A Female support worker is required to take me to 2 Medical appointments (poste…" at bounding box center [79, 99] width 5 height 5
checkbox input "true"
click at [285, 129] on button "Invite" at bounding box center [290, 136] width 29 height 15
click at [285, 123] on div "Invite Close" at bounding box center [207, 136] width 273 height 26
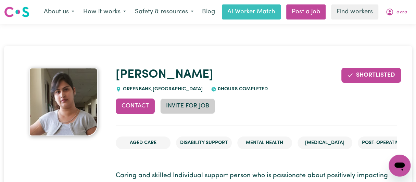
click at [181, 107] on button "Invite for Job" at bounding box center [187, 106] width 55 height 15
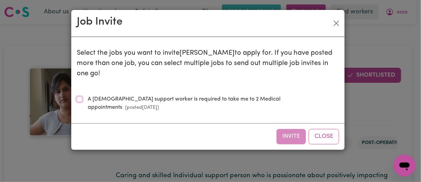
click at [80, 97] on input "A Female support worker is required to take me to 2 Medical appointments (poste…" at bounding box center [79, 99] width 5 height 5
checkbox input "true"
click at [290, 129] on button "Invite" at bounding box center [290, 136] width 29 height 15
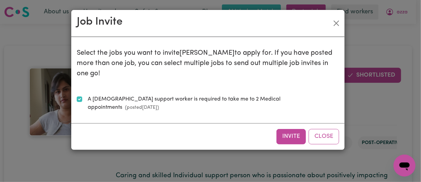
click at [290, 123] on div "Invite Close" at bounding box center [207, 136] width 273 height 26
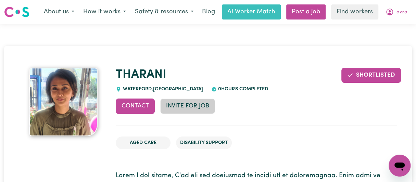
click at [177, 106] on button "Invite for Job" at bounding box center [187, 106] width 55 height 15
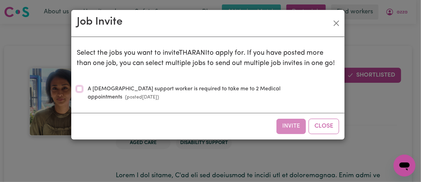
click at [78, 89] on input "A [DEMOGRAPHIC_DATA] support worker is required to take me to 2 Medical appoint…" at bounding box center [79, 88] width 5 height 5
click at [78, 89] on input "A Female support worker is required to take me to 2 Medical appointments (poste…" at bounding box center [79, 88] width 5 height 5
click at [79, 89] on input "A Female support worker is required to take me to 2 Medical appointments (poste…" at bounding box center [79, 88] width 5 height 5
checkbox input "true"
click at [293, 119] on button "Invite" at bounding box center [290, 126] width 29 height 15
